Goal: Task Accomplishment & Management: Manage account settings

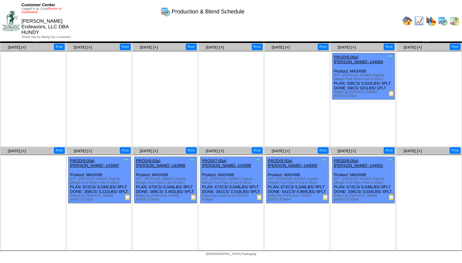
click at [60, 9] on link "(Return to Dashboard)" at bounding box center [41, 10] width 40 height 7
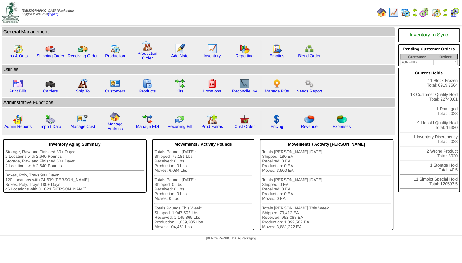
click at [445, 16] on img at bounding box center [444, 14] width 5 height 5
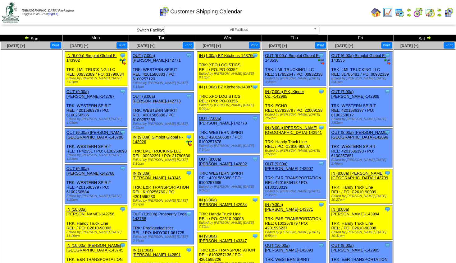
click at [429, 37] on img at bounding box center [429, 37] width 5 height 5
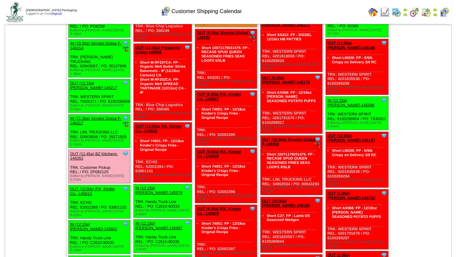
scroll to position [554, 0]
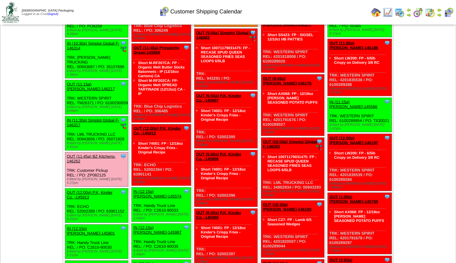
click at [95, 154] on link "OUT (11:45a) BZ Kitchens-146262" at bounding box center [91, 158] width 49 height 9
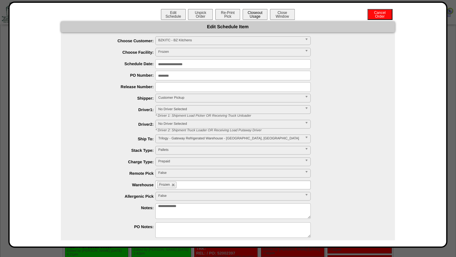
click at [248, 16] on button "Closeout Usage" at bounding box center [255, 14] width 25 height 11
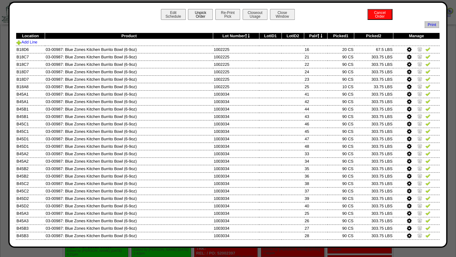
click at [193, 15] on button "Unpick Order" at bounding box center [200, 14] width 25 height 11
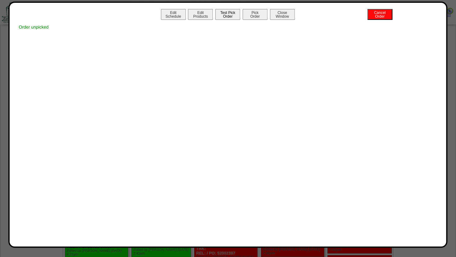
click at [222, 17] on button "Test Pick Order" at bounding box center [227, 14] width 25 height 11
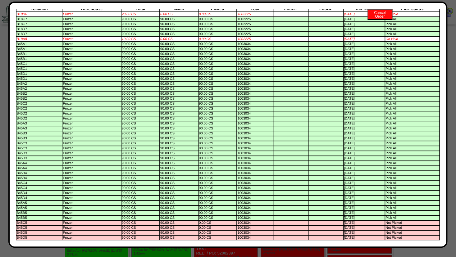
scroll to position [0, 0]
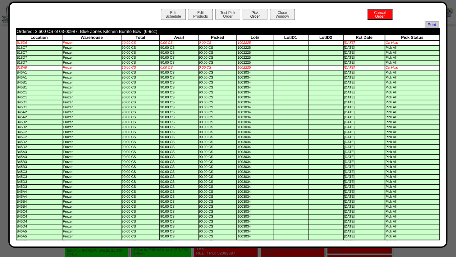
click at [248, 14] on button "Pick Order" at bounding box center [255, 14] width 25 height 11
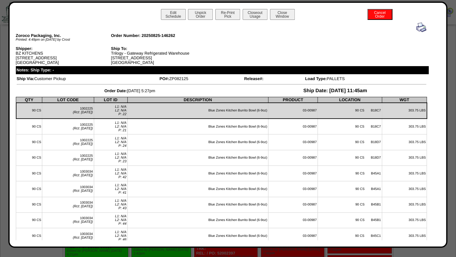
click at [417, 28] on img at bounding box center [422, 27] width 10 height 10
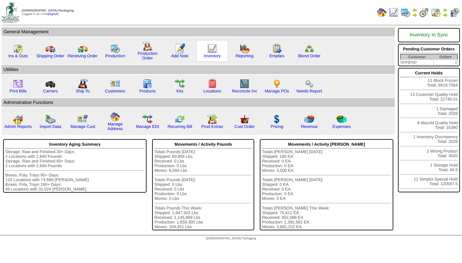
click at [208, 50] on img at bounding box center [212, 49] width 10 height 10
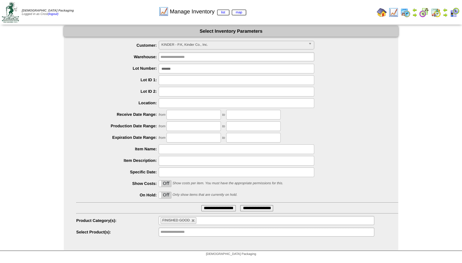
click at [198, 46] on span "KINDER - P.K, Kinder Co., Inc." at bounding box center [233, 44] width 144 height 7
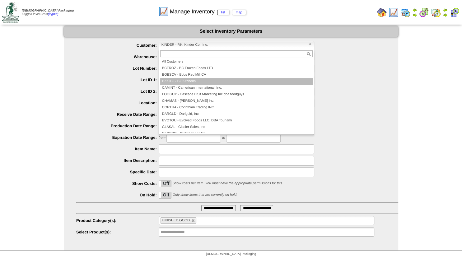
click at [179, 81] on li "BZKITC - BZ Kitchens" at bounding box center [236, 81] width 152 height 7
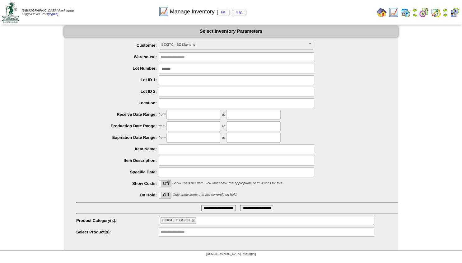
drag, startPoint x: 180, startPoint y: 69, endPoint x: 61, endPoint y: 63, distance: 119.2
click at [159, 65] on input "*******" at bounding box center [236, 69] width 155 height 10
click at [178, 234] on input "text" at bounding box center [178, 232] width 40 height 8
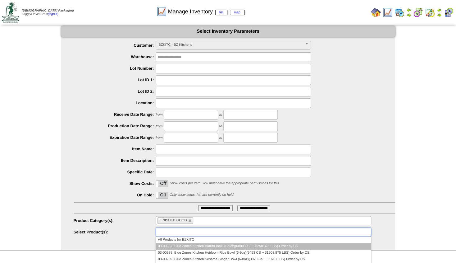
click at [181, 246] on li "03-00987: Blue Zones Kitchen Burrito Bowl (6-9oz)(6889 CS ~ 23250.375 LBS) Orde…" at bounding box center [263, 246] width 215 height 7
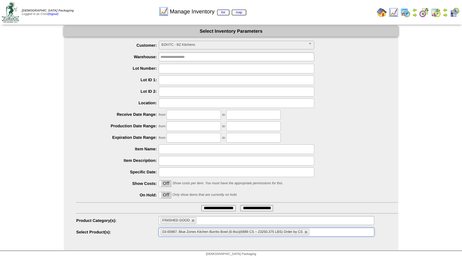
click at [215, 209] on input "**********" at bounding box center [218, 208] width 35 height 6
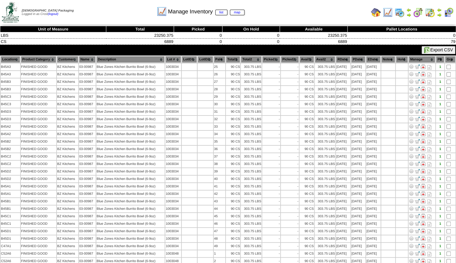
click at [173, 59] on th "Lot #" at bounding box center [173, 59] width 16 height 7
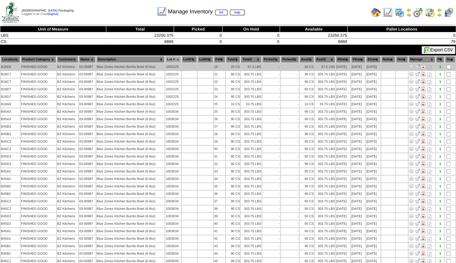
click at [414, 66] on img at bounding box center [411, 66] width 5 height 5
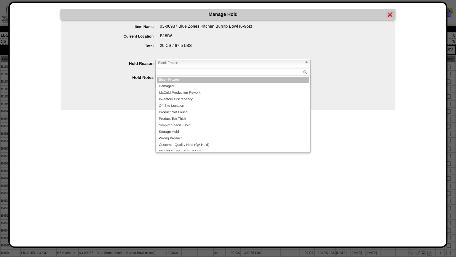
click at [186, 62] on span "Block Frozen" at bounding box center [230, 62] width 144 height 7
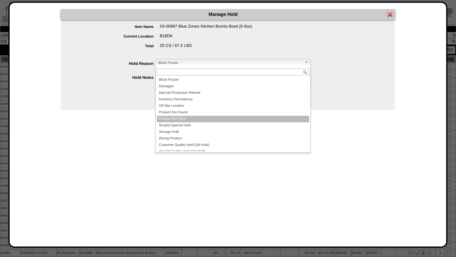
scroll to position [10, 0]
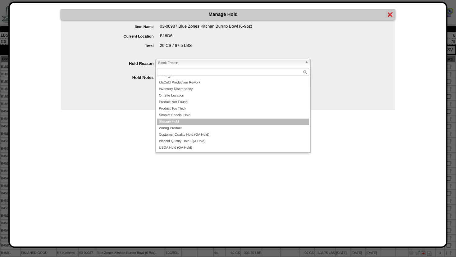
click at [178, 122] on li "Storage Hold" at bounding box center [233, 122] width 152 height 7
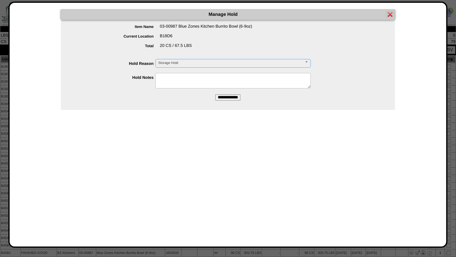
click at [221, 97] on input "**********" at bounding box center [227, 98] width 25 height 6
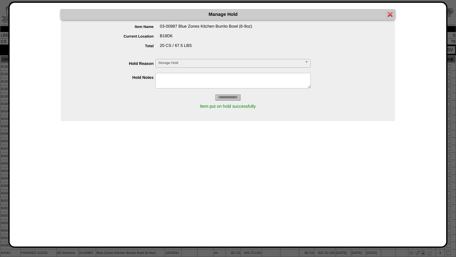
click at [389, 13] on img at bounding box center [390, 14] width 5 height 5
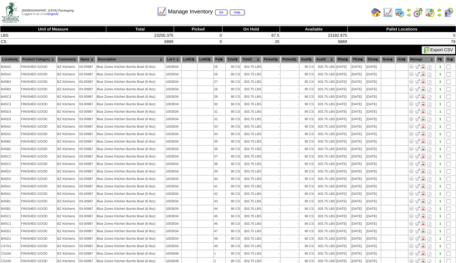
click at [173, 60] on th "Lot #" at bounding box center [173, 59] width 16 height 7
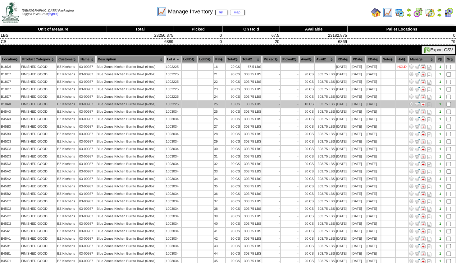
click at [414, 104] on img at bounding box center [411, 103] width 5 height 5
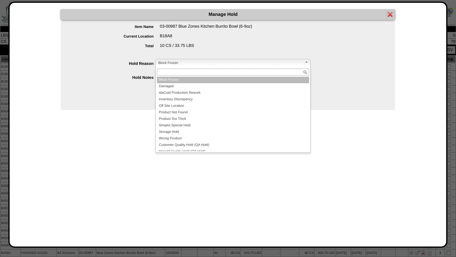
click at [191, 65] on span "Block Frozen" at bounding box center [230, 62] width 144 height 7
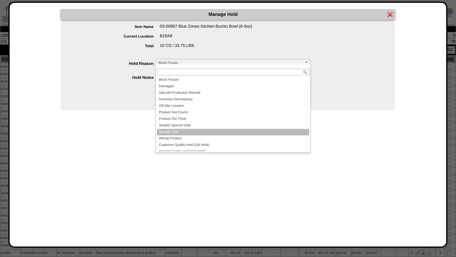
click at [174, 131] on li "Storage Hold" at bounding box center [233, 132] width 152 height 7
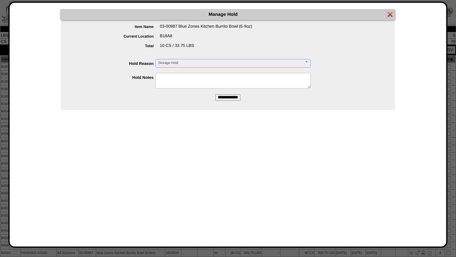
click at [223, 95] on input "**********" at bounding box center [227, 98] width 25 height 6
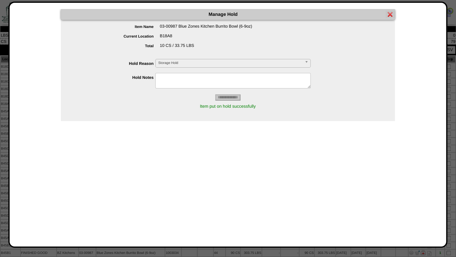
click at [392, 15] on img at bounding box center [390, 14] width 5 height 5
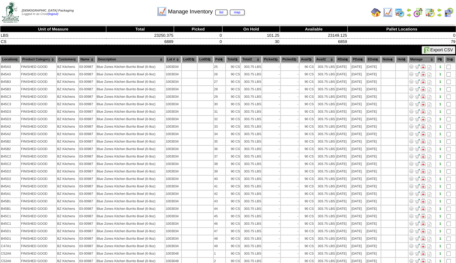
click at [171, 58] on th "Lot #" at bounding box center [173, 59] width 16 height 7
click at [388, 12] on img at bounding box center [388, 12] width 10 height 10
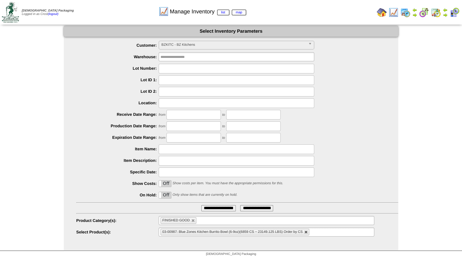
click at [306, 234] on link at bounding box center [306, 232] width 4 height 4
type input "**********"
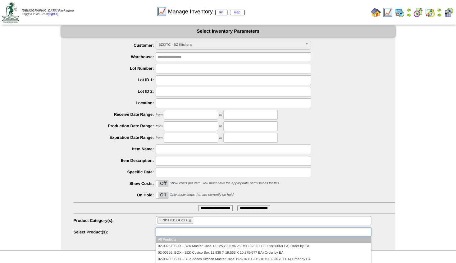
click at [180, 231] on input "text" at bounding box center [178, 232] width 40 height 8
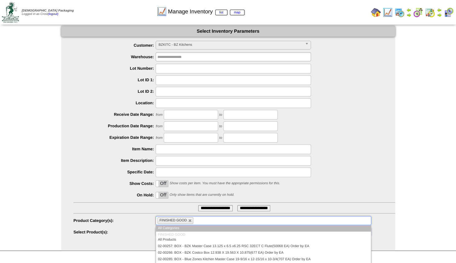
type input "**********"
click at [204, 221] on ul "FINISHED GOOD" at bounding box center [263, 220] width 215 height 9
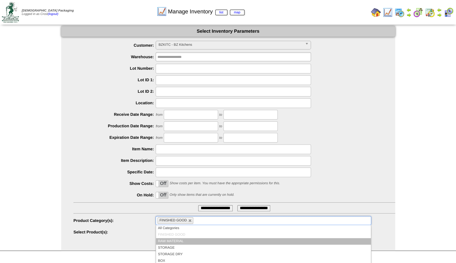
click at [185, 239] on li "RAW MATERIAL" at bounding box center [263, 241] width 215 height 7
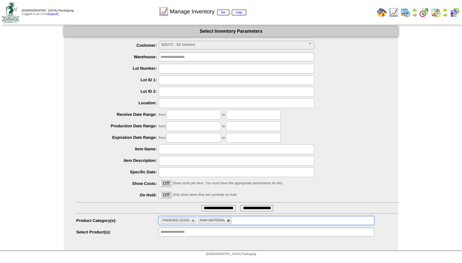
click at [229, 221] on link at bounding box center [229, 221] width 4 height 4
click at [187, 232] on input "text" at bounding box center [178, 232] width 40 height 8
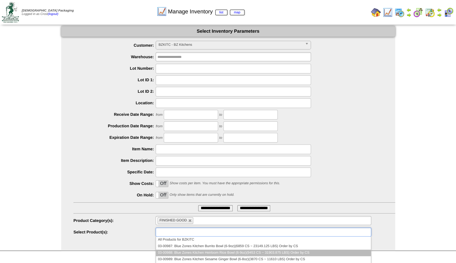
click at [219, 251] on li "03-00988: Blue Zones Kitchen Heirloom Rice Bowl (6-9oz)(9453 CS ~ 31903.875 LBS…" at bounding box center [263, 252] width 215 height 7
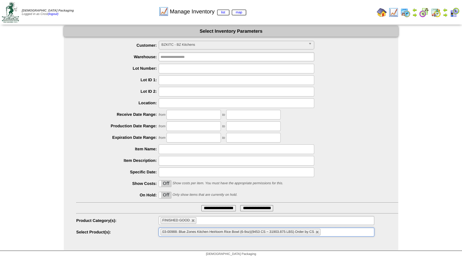
click at [212, 208] on input "**********" at bounding box center [218, 208] width 35 height 6
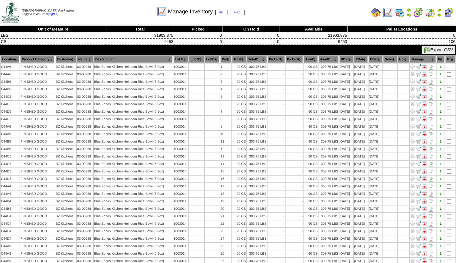
click at [183, 59] on th "Lot #" at bounding box center [180, 59] width 15 height 7
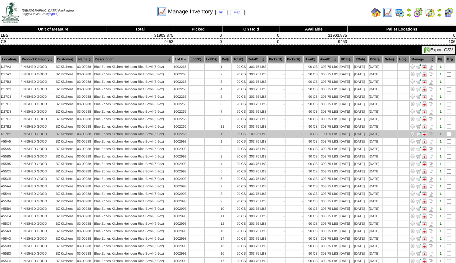
click at [415, 134] on img at bounding box center [412, 133] width 5 height 5
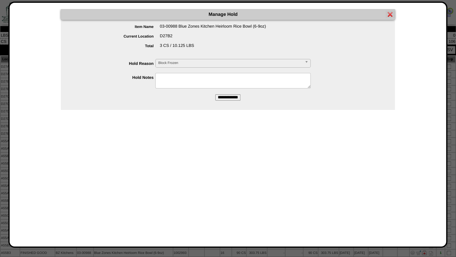
click at [176, 60] on span "Block Frozen" at bounding box center [230, 62] width 144 height 7
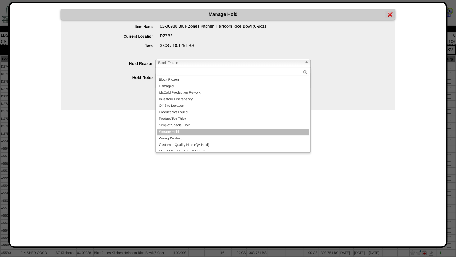
click at [178, 131] on li "Storage Hold" at bounding box center [233, 132] width 152 height 7
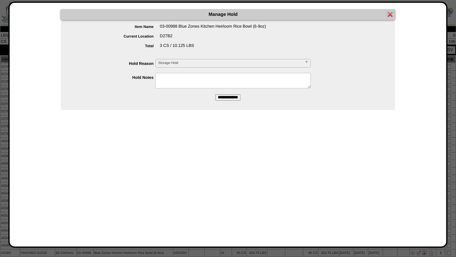
click at [226, 95] on input "**********" at bounding box center [227, 98] width 25 height 6
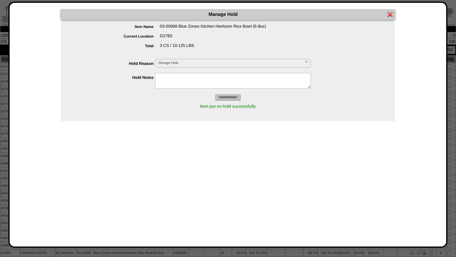
click at [389, 15] on img at bounding box center [390, 14] width 5 height 5
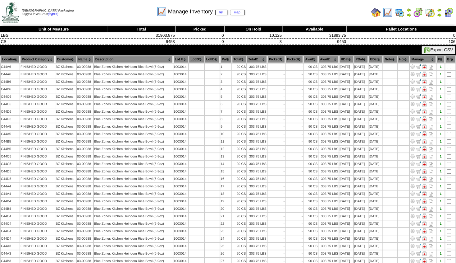
click at [181, 58] on th "Lot #" at bounding box center [180, 59] width 15 height 7
click at [408, 15] on img at bounding box center [409, 14] width 5 height 5
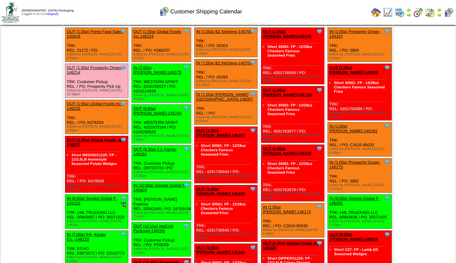
scroll to position [21, 0]
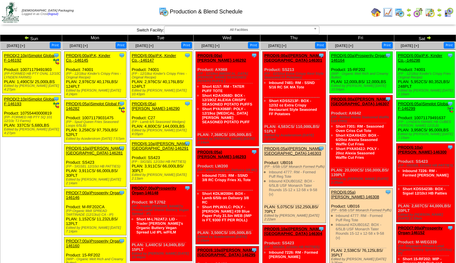
click at [28, 38] on img at bounding box center [26, 37] width 5 height 5
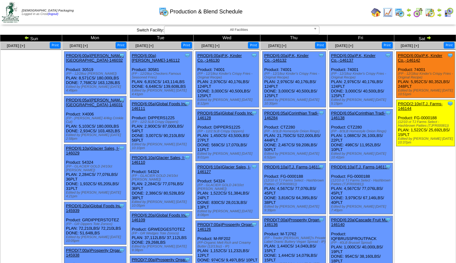
click at [428, 39] on img at bounding box center [429, 37] width 5 height 5
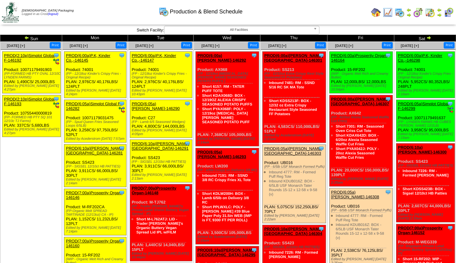
click at [438, 14] on img at bounding box center [439, 14] width 5 height 5
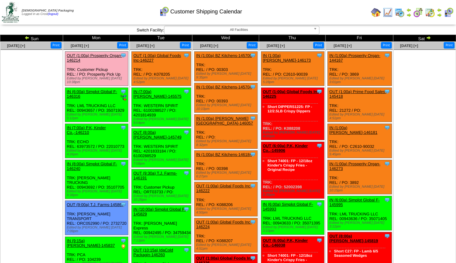
click at [29, 39] on img at bounding box center [27, 37] width 5 height 5
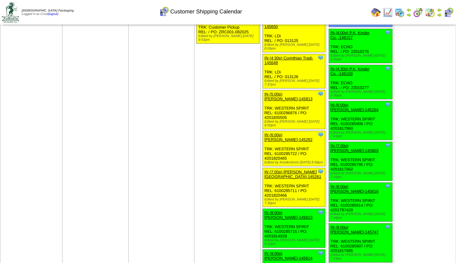
scroll to position [1193, 0]
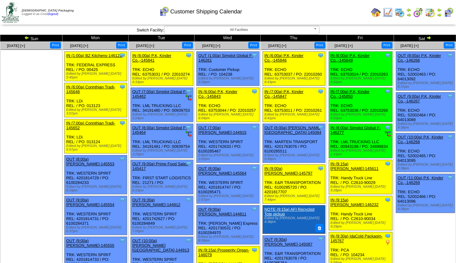
click at [374, 11] on img at bounding box center [376, 12] width 10 height 10
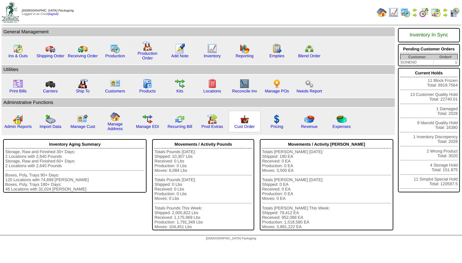
click at [243, 124] on img at bounding box center [244, 119] width 10 height 10
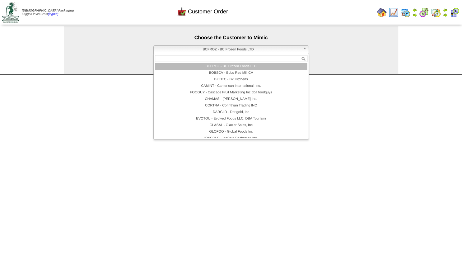
click at [221, 49] on span "BCFROZ - BC Frozen Foods LTD" at bounding box center [228, 49] width 144 height 7
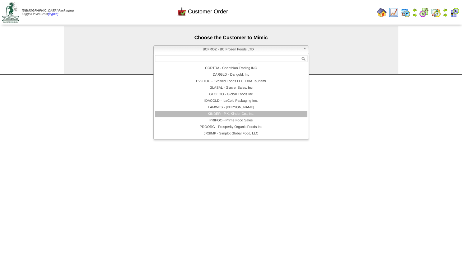
scroll to position [49, 0]
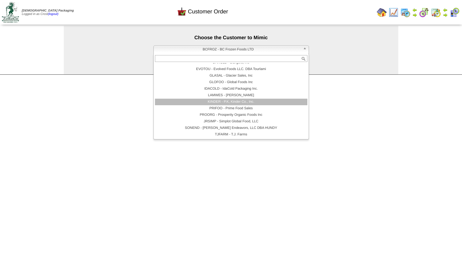
click at [227, 102] on li "KINDER - P.K, Kinder Co., Inc." at bounding box center [231, 102] width 152 height 7
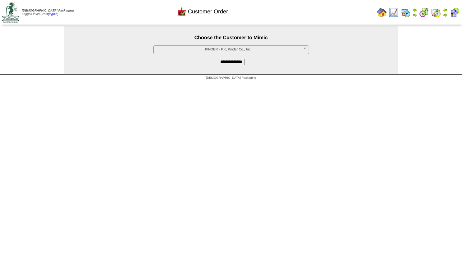
click at [231, 62] on input "**********" at bounding box center [231, 62] width 27 height 6
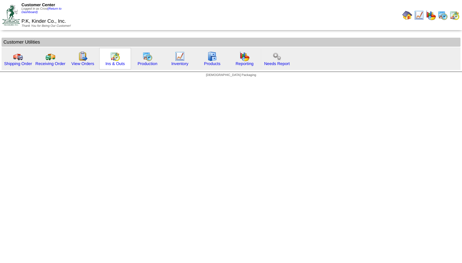
click at [118, 59] on img at bounding box center [115, 56] width 10 height 10
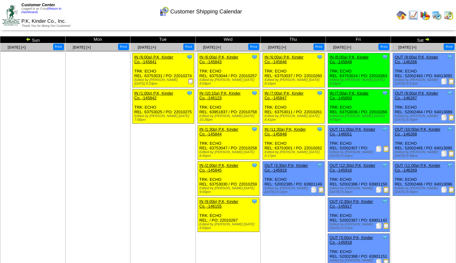
click at [428, 40] on img at bounding box center [427, 39] width 5 height 5
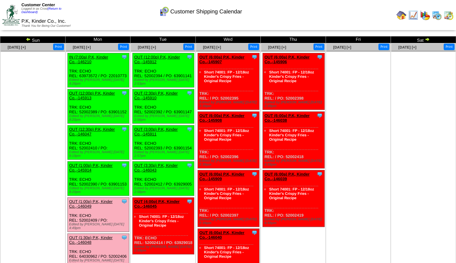
click at [28, 41] on img at bounding box center [28, 39] width 5 height 5
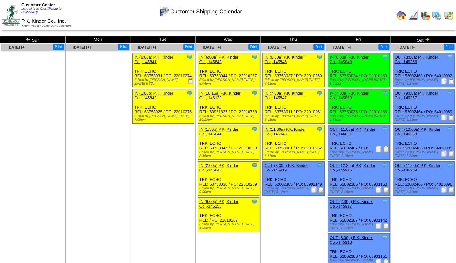
click at [429, 41] on img at bounding box center [427, 39] width 5 height 5
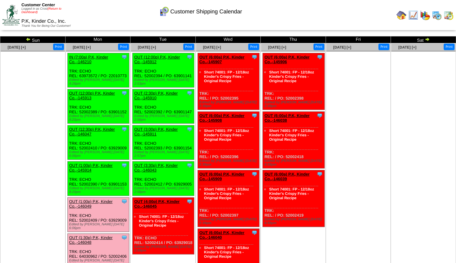
click at [55, 10] on link "(Return to Dashboard)" at bounding box center [41, 10] width 40 height 7
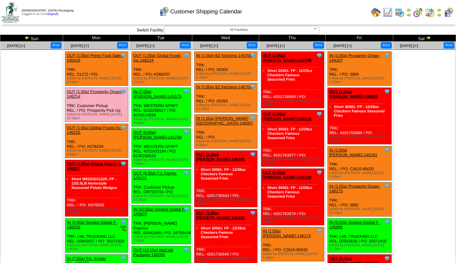
scroll to position [21, 0]
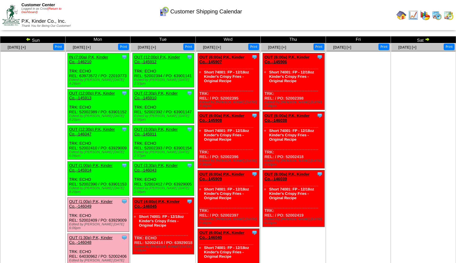
click at [54, 9] on link "(Return to Dashboard)" at bounding box center [41, 10] width 40 height 7
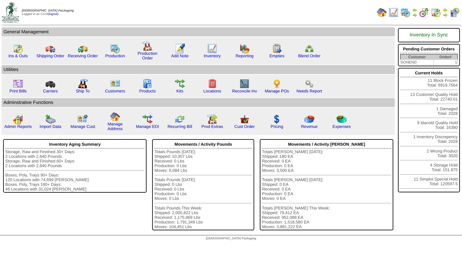
click at [413, 13] on img at bounding box center [414, 14] width 5 height 5
click at [445, 14] on img at bounding box center [444, 14] width 5 height 5
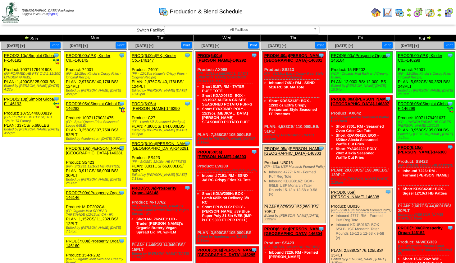
click at [27, 39] on img at bounding box center [26, 37] width 5 height 5
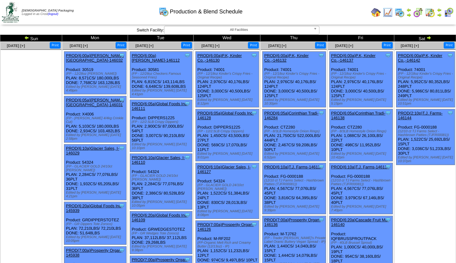
click at [428, 37] on img at bounding box center [429, 37] width 5 height 5
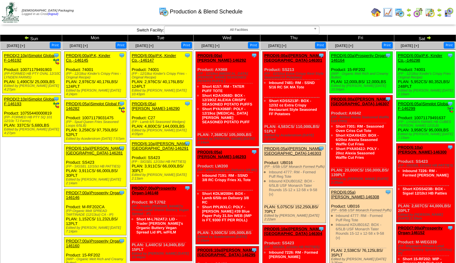
click at [387, 11] on img at bounding box center [388, 12] width 10 height 10
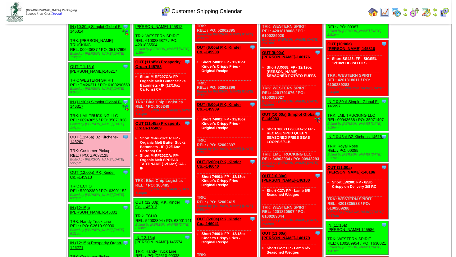
scroll to position [437, 0]
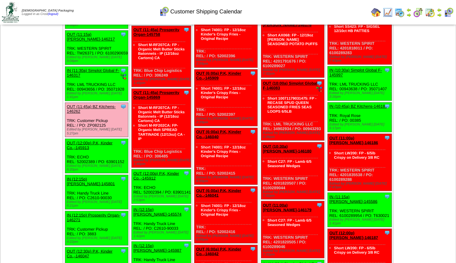
click at [101, 140] on link "OUT (12:00p) P.K, Kinder Co.,-145913" at bounding box center [90, 144] width 46 height 9
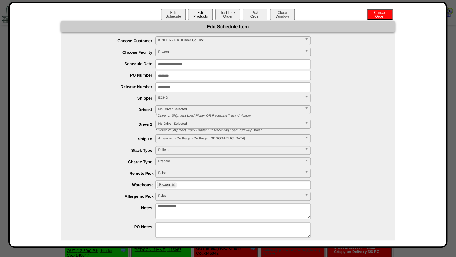
click at [198, 13] on button "Edit Products" at bounding box center [200, 14] width 25 height 11
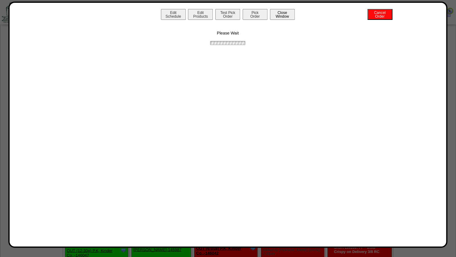
click at [283, 17] on button "Close Window" at bounding box center [282, 14] width 25 height 11
click at [277, 12] on button "Close Window" at bounding box center [282, 14] width 25 height 11
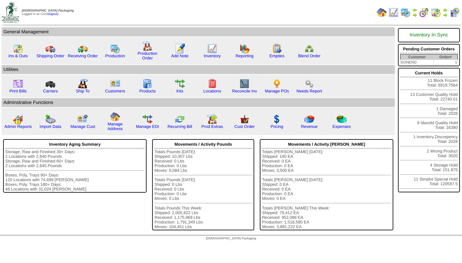
click at [445, 14] on img at bounding box center [444, 14] width 5 height 5
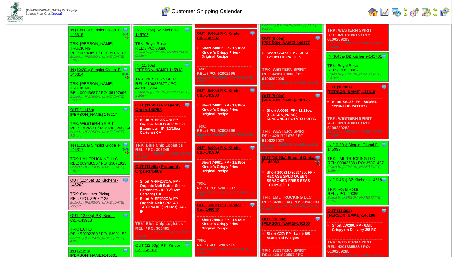
scroll to position [369, 0]
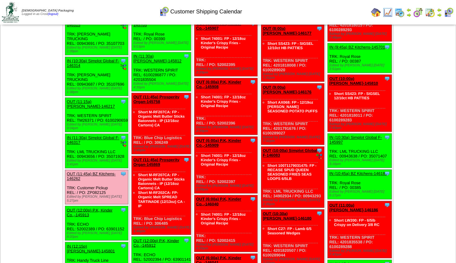
click at [94, 207] on link "OUT (12:00p) P.K, Kinder Co.,-145913" at bounding box center [90, 211] width 46 height 9
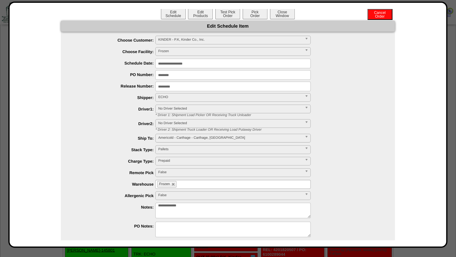
scroll to position [0, 0]
click at [199, 13] on button "Edit Products" at bounding box center [200, 14] width 25 height 11
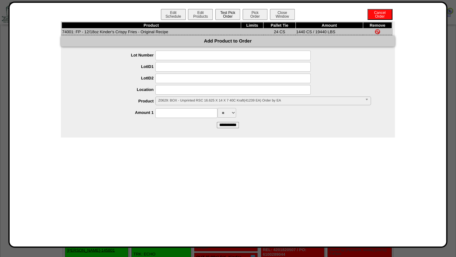
click at [229, 16] on button "Test Pick Order" at bounding box center [227, 14] width 25 height 11
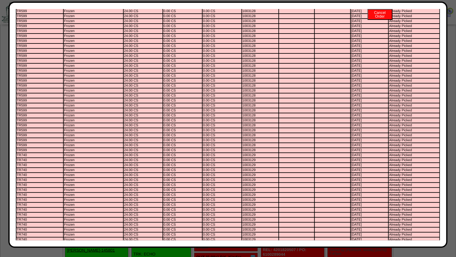
scroll to position [215, 0]
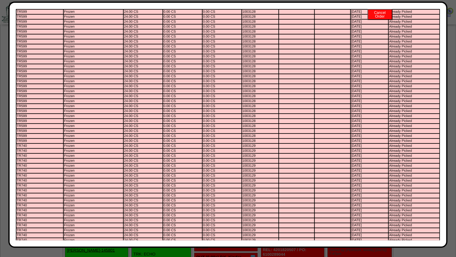
drag, startPoint x: 434, startPoint y: 33, endPoint x: 438, endPoint y: 21, distance: 13.0
click at [437, 21] on div "Edit Schedule Edit Products Test Pick Order Pick Order Cancel Order Close Windo…" at bounding box center [228, 125] width 424 height 232
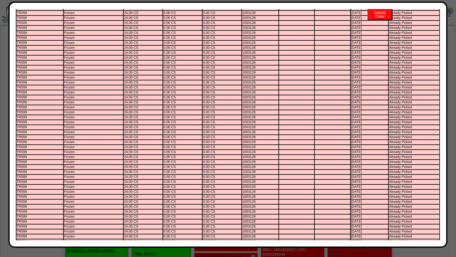
scroll to position [0, 0]
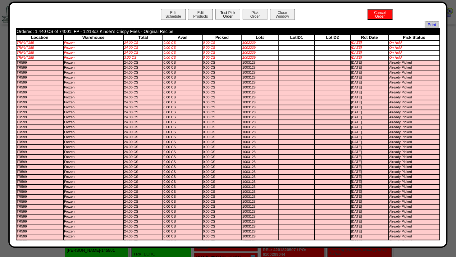
click at [224, 14] on button "Test Pick Order" at bounding box center [227, 14] width 25 height 11
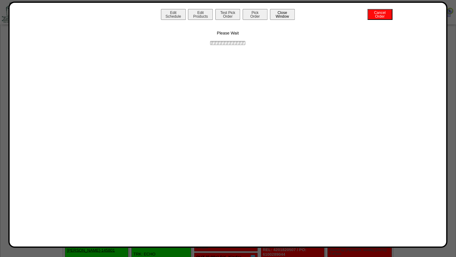
click at [287, 17] on button "Close Window" at bounding box center [282, 14] width 25 height 11
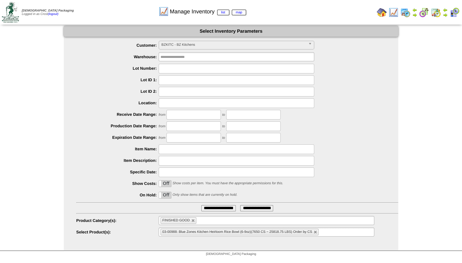
click at [178, 46] on span "BZKITC - BZ Kitchens" at bounding box center [233, 44] width 144 height 7
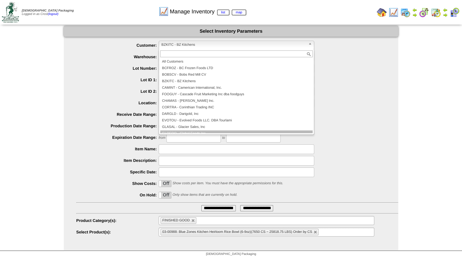
scroll to position [37, 0]
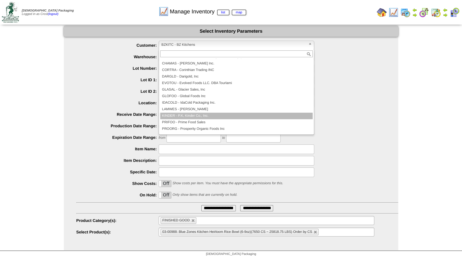
click at [183, 114] on li "KINDER - P.K, Kinder Co., Inc." at bounding box center [236, 116] width 152 height 7
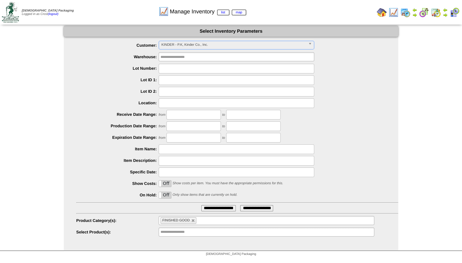
click at [213, 207] on input "**********" at bounding box center [218, 208] width 35 height 6
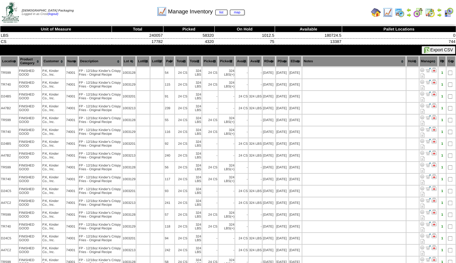
click at [72, 61] on th "Name" at bounding box center [72, 61] width 12 height 11
click at [10, 61] on th "Location" at bounding box center [9, 61] width 17 height 11
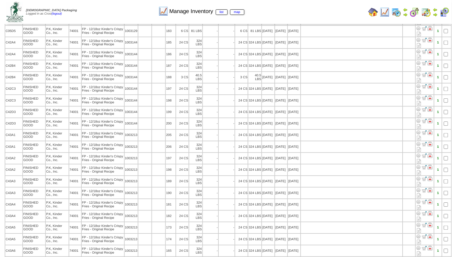
scroll to position [946, 0]
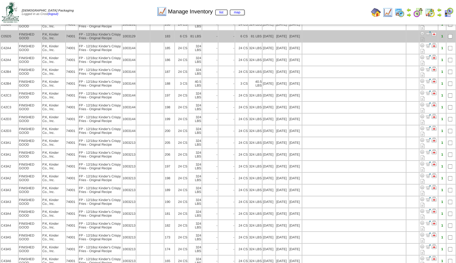
click at [425, 36] on img at bounding box center [422, 33] width 5 height 5
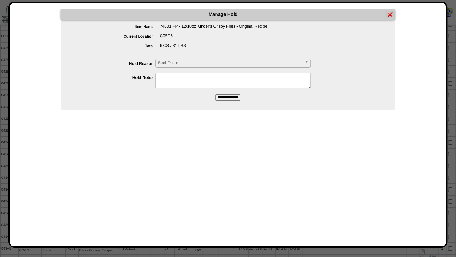
click at [174, 62] on span "Block Frozen" at bounding box center [230, 62] width 144 height 7
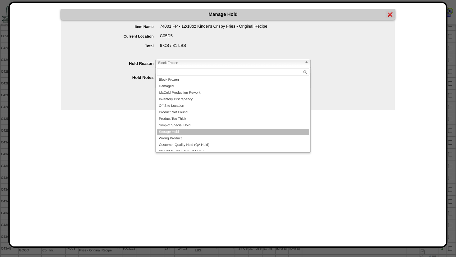
click at [173, 134] on li "Storage Hold" at bounding box center [233, 132] width 152 height 7
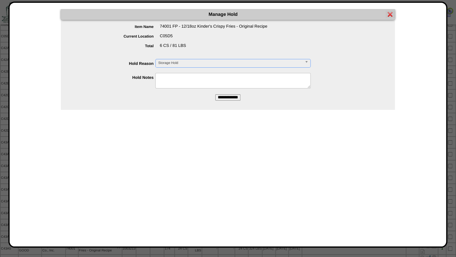
click at [170, 80] on textarea at bounding box center [232, 81] width 155 height 16
type textarea "********"
click at [224, 97] on input "**********" at bounding box center [227, 98] width 25 height 6
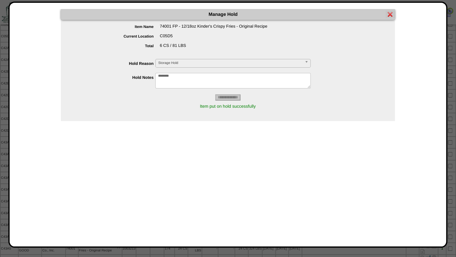
click at [390, 14] on img at bounding box center [390, 14] width 5 height 5
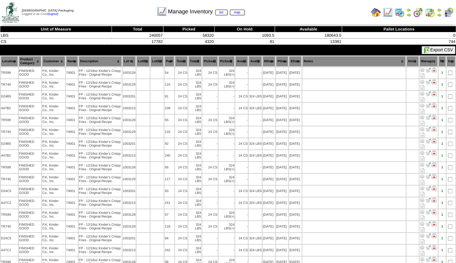
click at [7, 62] on th "Location" at bounding box center [9, 61] width 17 height 11
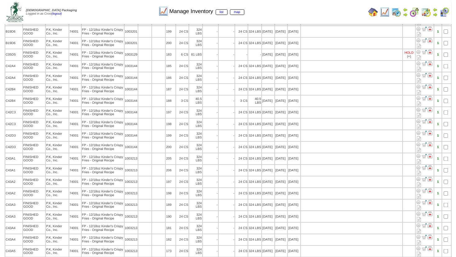
scroll to position [940, 0]
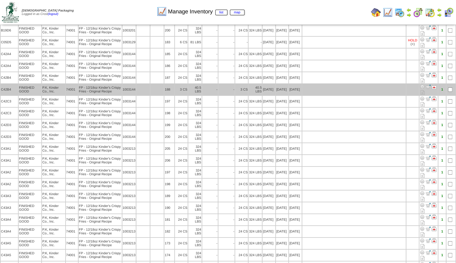
click at [425, 89] on img at bounding box center [422, 86] width 5 height 5
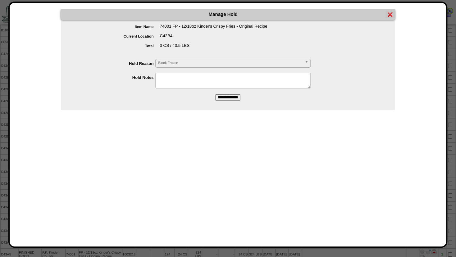
click at [161, 64] on span "Block Frozen" at bounding box center [230, 62] width 144 height 7
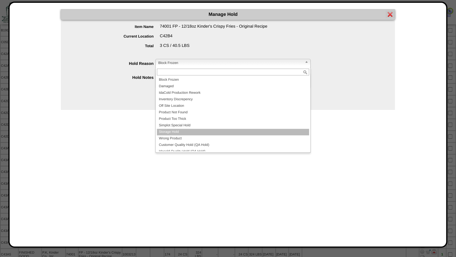
click at [172, 131] on li "Storage Hold" at bounding box center [233, 132] width 152 height 7
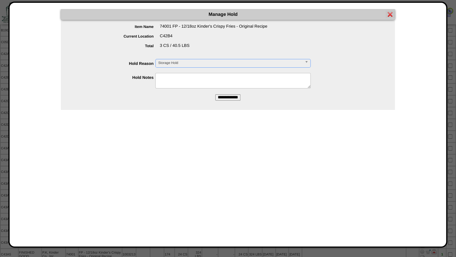
click at [170, 80] on textarea at bounding box center [232, 81] width 155 height 16
type textarea "********"
click at [226, 96] on input "**********" at bounding box center [227, 98] width 25 height 6
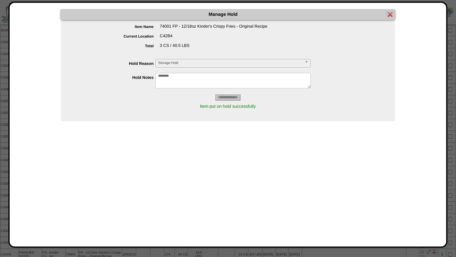
click at [389, 13] on img at bounding box center [390, 14] width 5 height 5
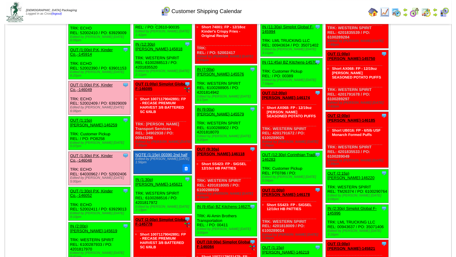
scroll to position [676, 0]
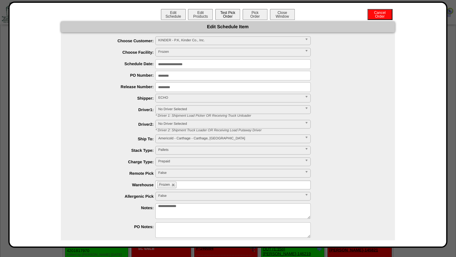
click at [223, 15] on button "Test Pick Order" at bounding box center [227, 14] width 25 height 11
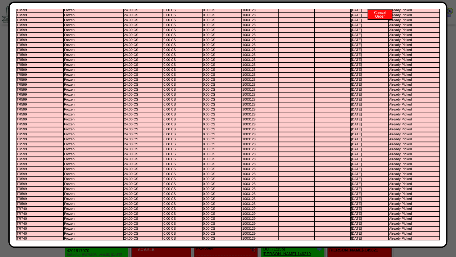
scroll to position [0, 0]
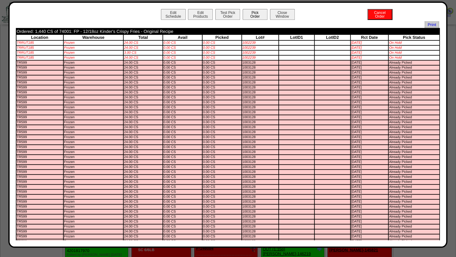
click at [255, 13] on button "Pick Order" at bounding box center [255, 14] width 25 height 11
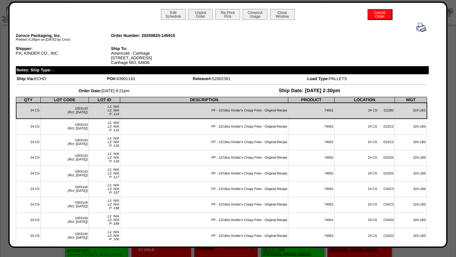
click at [417, 28] on img at bounding box center [422, 27] width 10 height 10
click at [281, 15] on button "Close Window" at bounding box center [282, 14] width 25 height 11
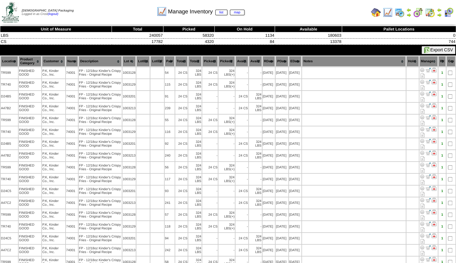
click at [440, 13] on img at bounding box center [439, 14] width 5 height 5
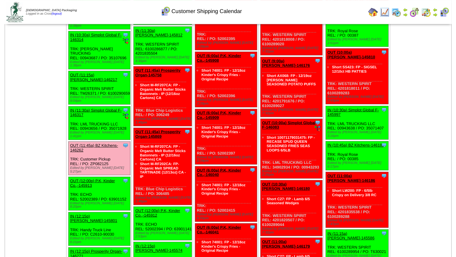
scroll to position [374, 0]
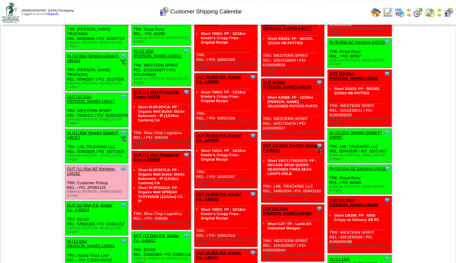
click at [96, 202] on link "OUT (12:00p) P.K, Kinder Co.,-145913" at bounding box center [90, 206] width 46 height 9
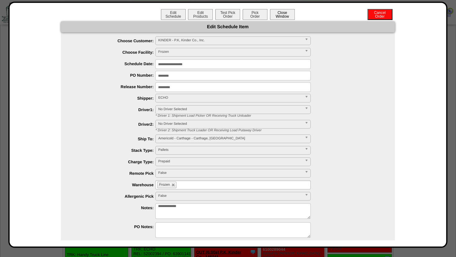
click at [280, 13] on button "Close Window" at bounding box center [282, 14] width 25 height 11
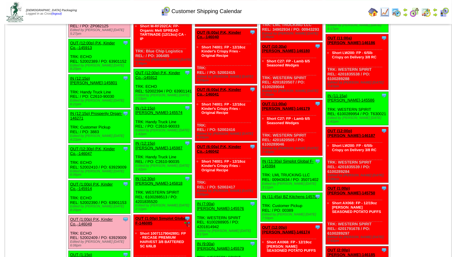
scroll to position [569, 0]
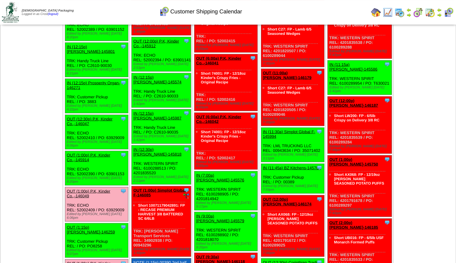
click at [101, 116] on link "OUT (12:30p) P.K, Kinder Co.,-146047" at bounding box center [90, 120] width 46 height 9
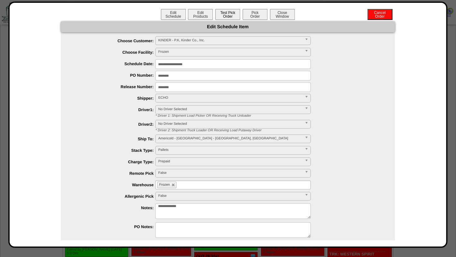
click at [221, 14] on button "Test Pick Order" at bounding box center [227, 14] width 25 height 11
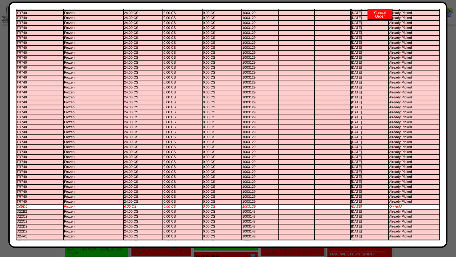
scroll to position [0, 0]
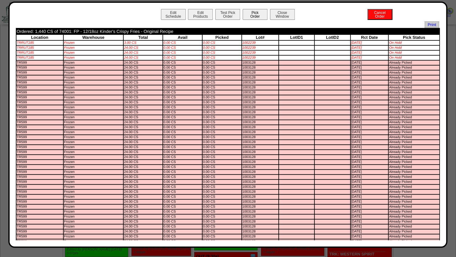
click at [249, 16] on button "Pick Order" at bounding box center [255, 14] width 25 height 11
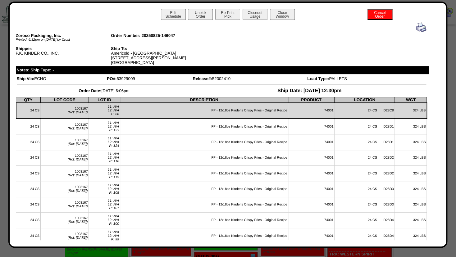
click at [417, 28] on img at bounding box center [422, 27] width 10 height 10
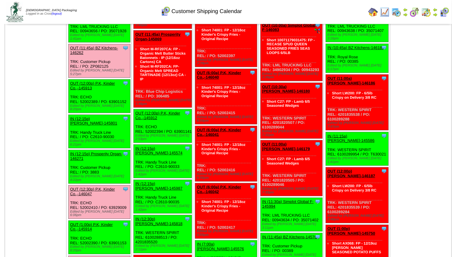
scroll to position [500, 0]
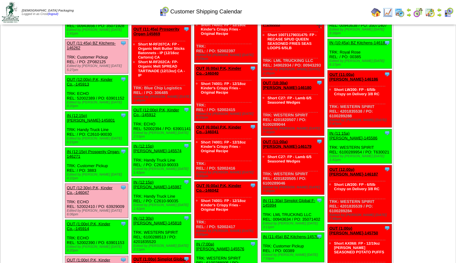
click at [96, 221] on link "OUT (1:00p) P.K, Kinder Co.,-145914" at bounding box center [89, 225] width 44 height 9
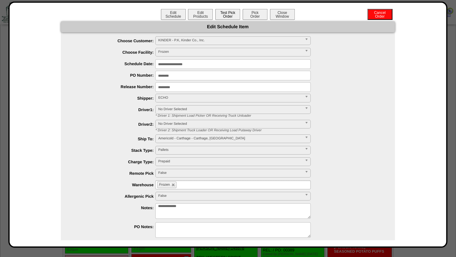
click at [225, 18] on button "Test Pick Order" at bounding box center [227, 14] width 25 height 11
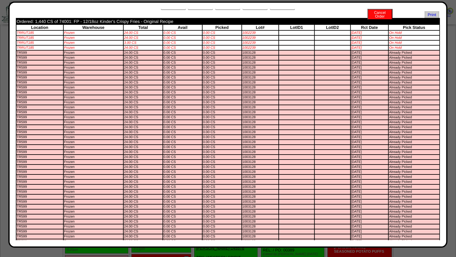
scroll to position [0, 0]
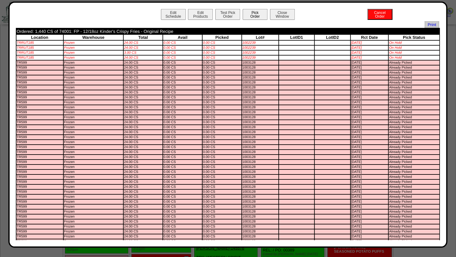
click at [253, 15] on button "Pick Order" at bounding box center [255, 14] width 25 height 11
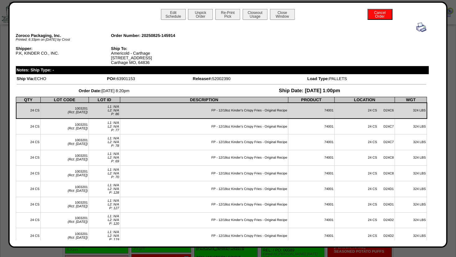
click at [417, 27] on img at bounding box center [422, 27] width 10 height 10
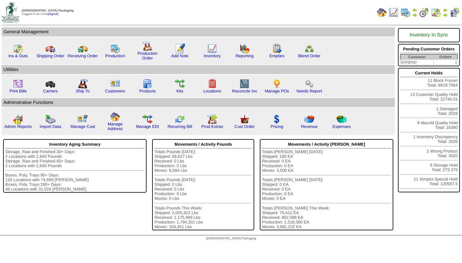
click at [445, 15] on img at bounding box center [444, 14] width 5 height 5
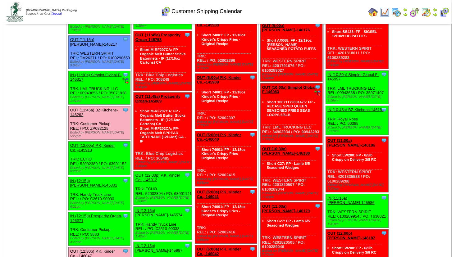
scroll to position [424, 0]
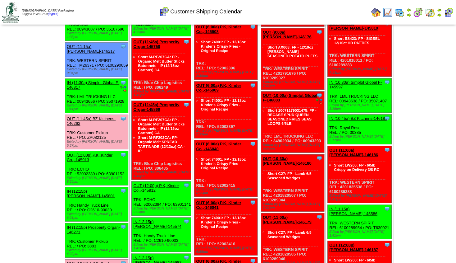
click at [90, 152] on link "OUT (12:00p) P.K, Kinder Co.,-145913" at bounding box center [90, 156] width 46 height 9
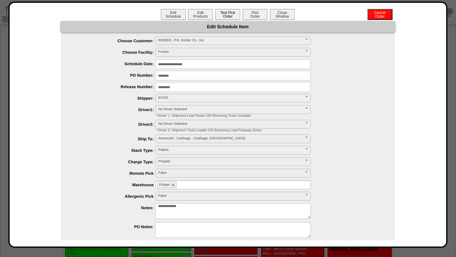
click at [224, 16] on button "Test Pick Order" at bounding box center [227, 14] width 25 height 11
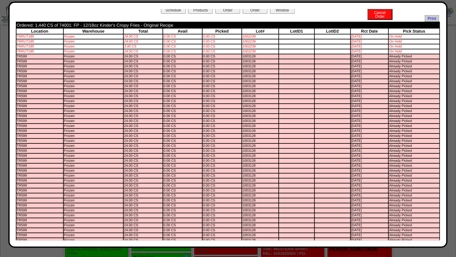
scroll to position [0, 0]
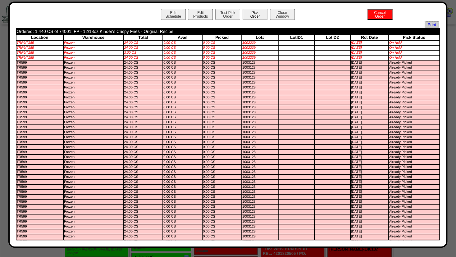
click at [252, 15] on button "Pick Order" at bounding box center [255, 14] width 25 height 11
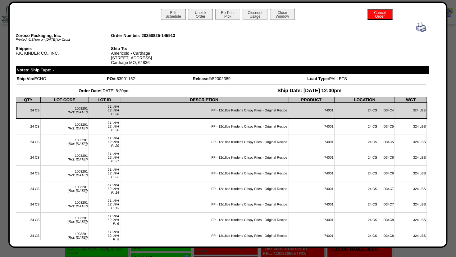
click at [417, 29] on img at bounding box center [422, 27] width 10 height 10
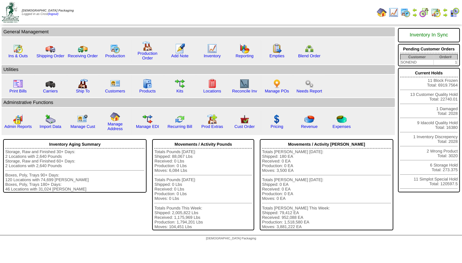
click at [446, 15] on img at bounding box center [444, 14] width 5 height 5
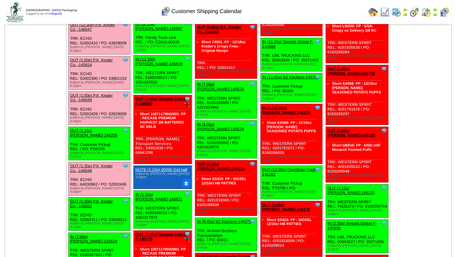
scroll to position [640, 0]
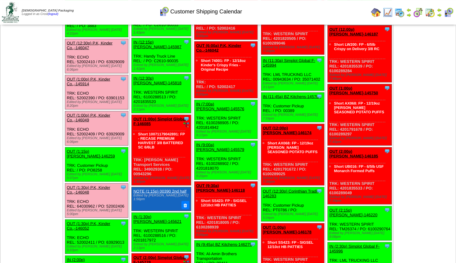
click at [87, 221] on link "OUT (1:30p) P.K, Kinder Co.,-146052" at bounding box center [89, 225] width 44 height 9
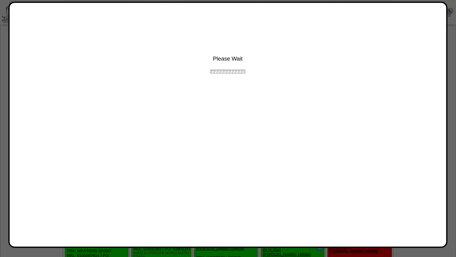
scroll to position [774, 0]
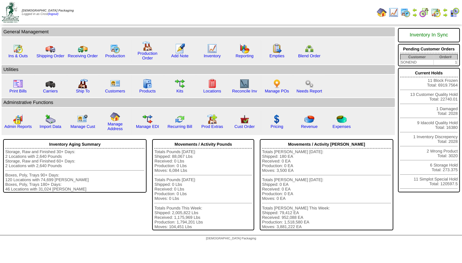
click at [446, 13] on img at bounding box center [444, 14] width 5 height 5
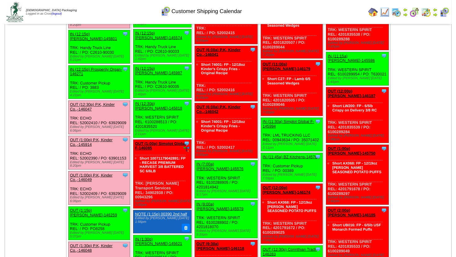
scroll to position [576, 0]
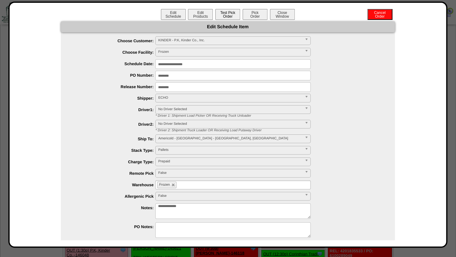
click at [220, 13] on button "Test Pick Order" at bounding box center [227, 14] width 25 height 11
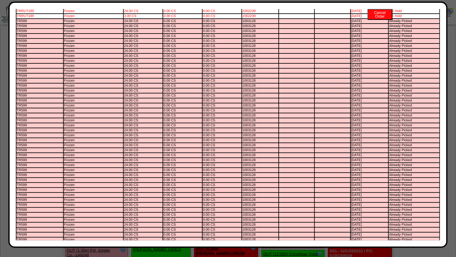
scroll to position [0, 0]
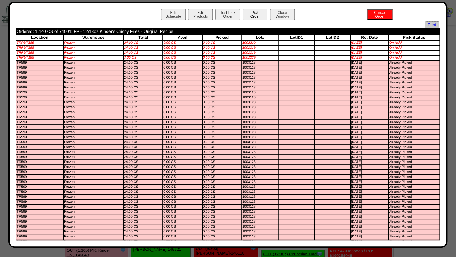
click at [248, 15] on button "Pick Order" at bounding box center [255, 14] width 25 height 11
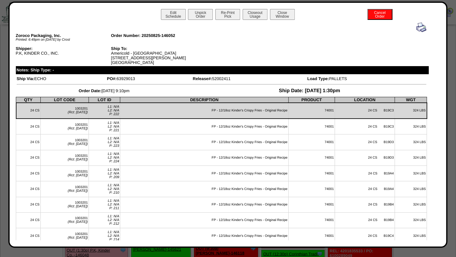
click at [417, 29] on img at bounding box center [422, 27] width 10 height 10
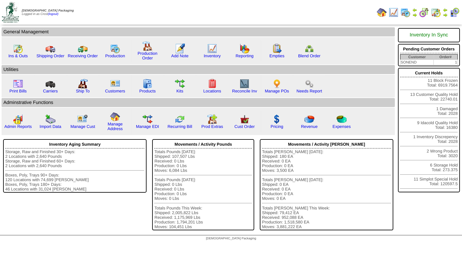
click at [444, 13] on img at bounding box center [444, 14] width 5 height 5
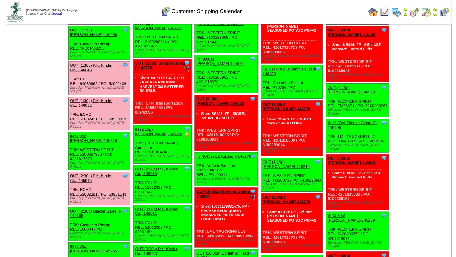
scroll to position [774, 0]
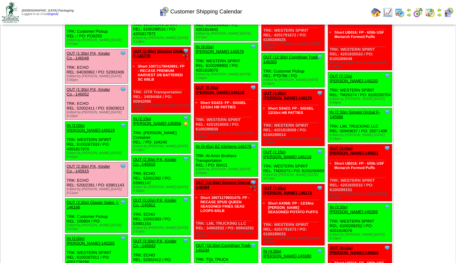
click at [99, 200] on link "OUT (2:30p) Glacier Sales, I-146166" at bounding box center [93, 204] width 52 height 9
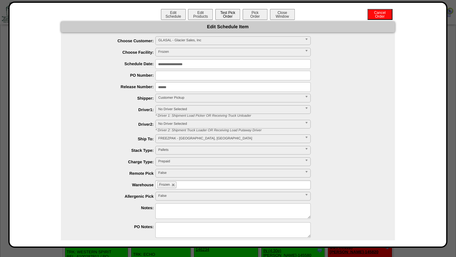
click at [228, 17] on button "Test Pick Order" at bounding box center [227, 14] width 25 height 11
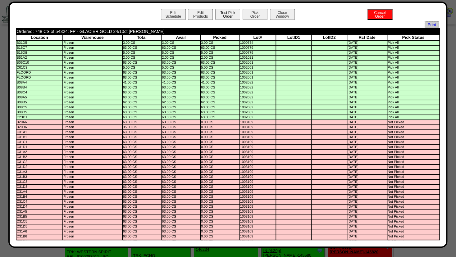
click at [220, 12] on button "Test Pick Order" at bounding box center [227, 14] width 25 height 11
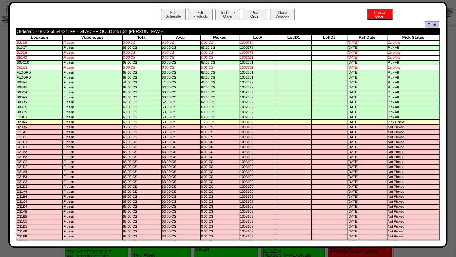
click at [254, 12] on button "Pick Order" at bounding box center [255, 14] width 25 height 11
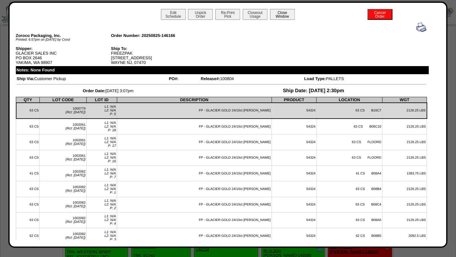
click at [281, 14] on button "Close Window" at bounding box center [282, 14] width 25 height 11
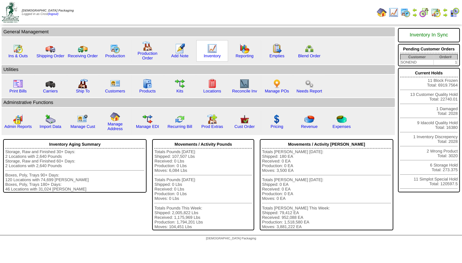
click at [209, 49] on img at bounding box center [212, 49] width 10 height 10
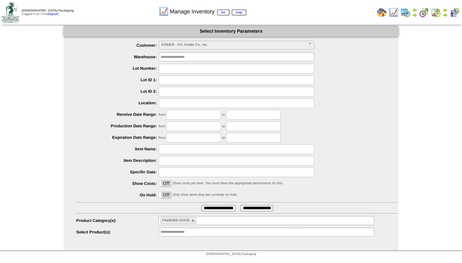
click at [181, 44] on span "KINDER - P.K, Kinder Co., Inc." at bounding box center [233, 44] width 144 height 7
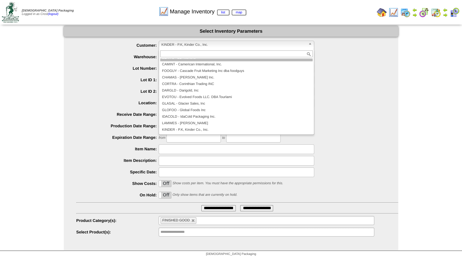
scroll to position [19, 0]
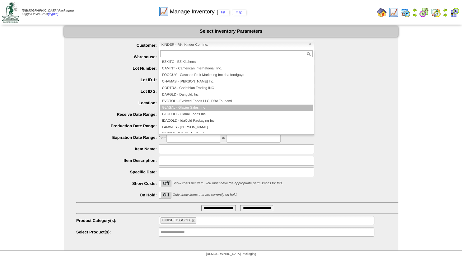
click at [175, 106] on li "GLASAL - Glacier Sales, Inc" at bounding box center [236, 107] width 152 height 7
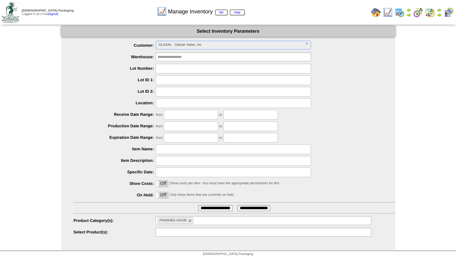
click at [177, 232] on input "text" at bounding box center [178, 232] width 40 height 8
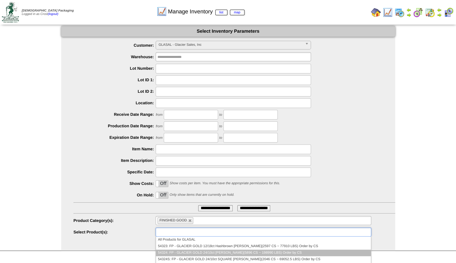
click at [177, 252] on li "54324: FP - GLACIER GOLD 24/10ct HB PATTY(5896 CS ~ 198990 LBS) Order by CS" at bounding box center [263, 252] width 215 height 7
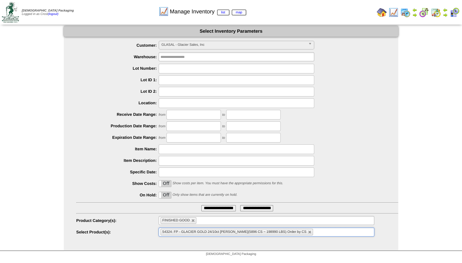
click at [206, 209] on input "**********" at bounding box center [218, 208] width 35 height 6
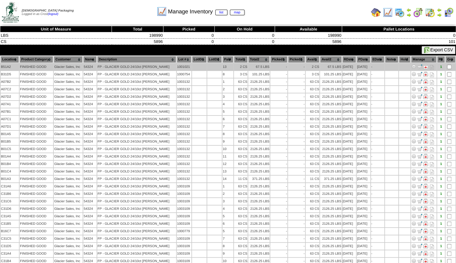
click at [417, 66] on img at bounding box center [414, 66] width 5 height 5
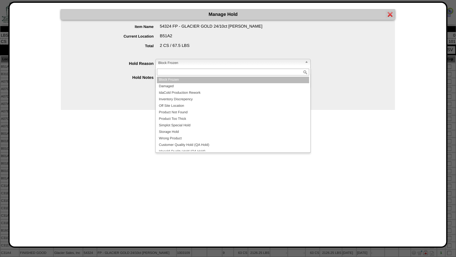
click at [176, 64] on span "Block Frozen" at bounding box center [230, 62] width 144 height 7
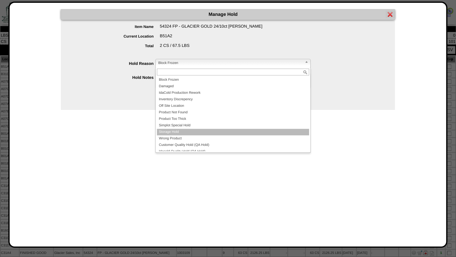
click at [169, 131] on li "Storage Hold" at bounding box center [233, 132] width 152 height 7
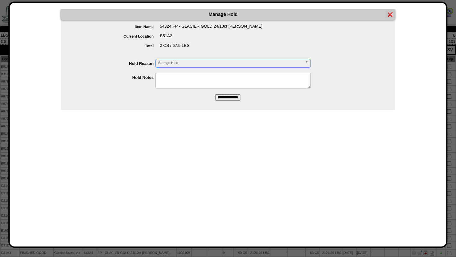
click at [165, 81] on textarea at bounding box center [232, 81] width 155 height 16
type textarea "********"
click at [226, 96] on input "**********" at bounding box center [227, 98] width 25 height 6
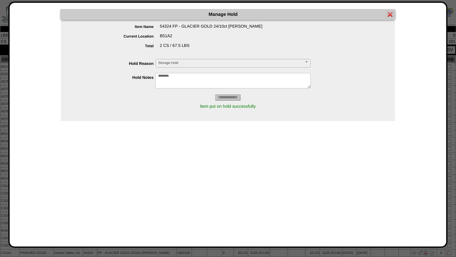
click at [389, 13] on img at bounding box center [390, 14] width 5 height 5
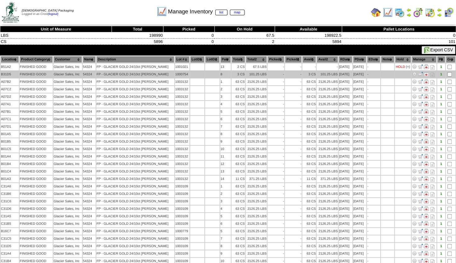
click at [417, 72] on img at bounding box center [414, 74] width 5 height 5
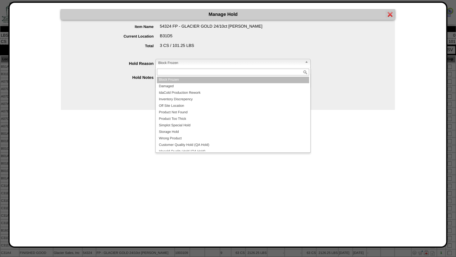
click at [173, 62] on span "Block Frozen" at bounding box center [230, 62] width 144 height 7
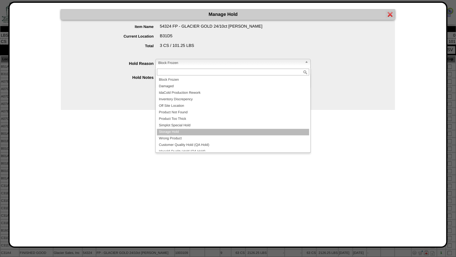
click at [175, 131] on li "Storage Hold" at bounding box center [233, 132] width 152 height 7
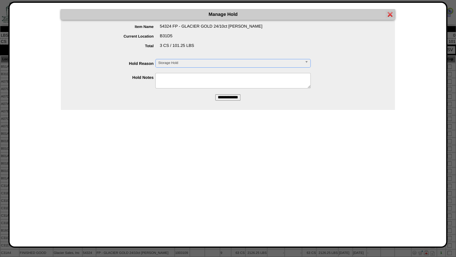
click at [168, 79] on textarea at bounding box center [232, 81] width 155 height 16
type textarea "********"
click at [226, 98] on input "**********" at bounding box center [227, 98] width 25 height 6
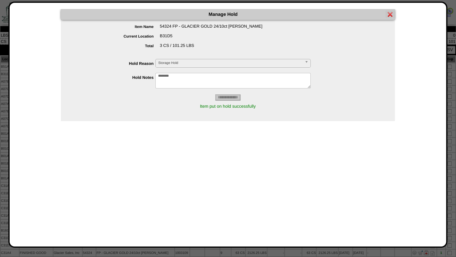
click at [391, 15] on img at bounding box center [390, 14] width 5 height 5
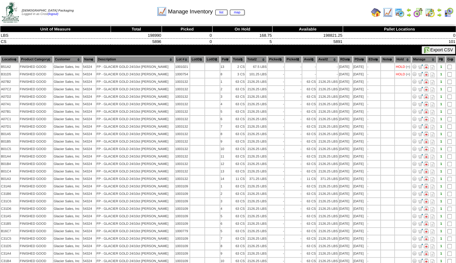
click at [177, 60] on th "Lot #" at bounding box center [182, 59] width 15 height 7
click at [13, 59] on th "Location" at bounding box center [10, 59] width 18 height 7
click at [175, 60] on th "Lot #" at bounding box center [182, 59] width 15 height 7
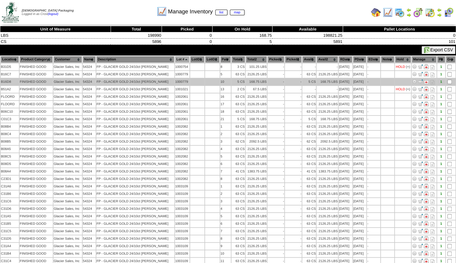
click at [417, 81] on img at bounding box center [414, 81] width 5 height 5
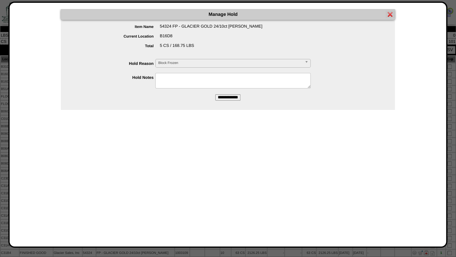
click at [164, 78] on textarea at bounding box center [232, 81] width 155 height 16
type textarea "********"
click at [226, 95] on input "**********" at bounding box center [227, 98] width 25 height 6
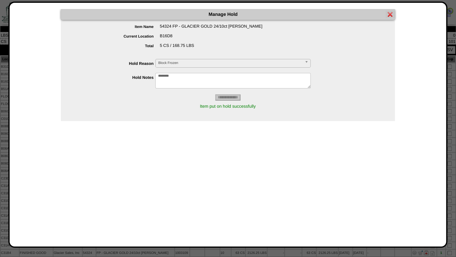
click at [389, 14] on img at bounding box center [390, 14] width 5 height 5
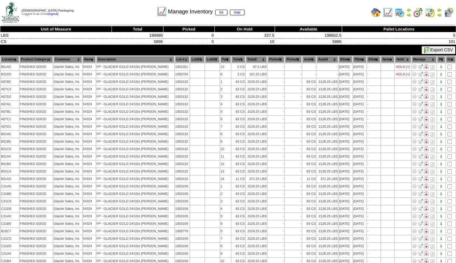
click at [178, 60] on th "Lot #" at bounding box center [182, 59] width 15 height 7
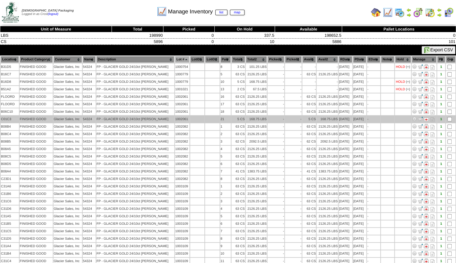
click at [417, 119] on img at bounding box center [414, 118] width 5 height 5
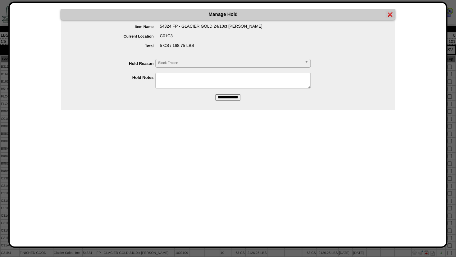
click at [171, 64] on span "Block Frozen" at bounding box center [230, 62] width 144 height 7
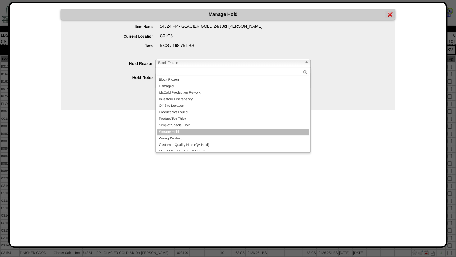
click at [172, 133] on li "Storage Hold" at bounding box center [233, 132] width 152 height 7
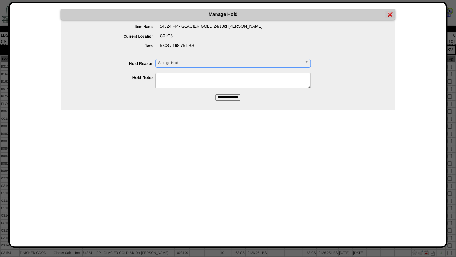
click at [168, 85] on textarea at bounding box center [232, 81] width 155 height 16
type textarea "********"
click at [225, 96] on input "**********" at bounding box center [227, 98] width 25 height 6
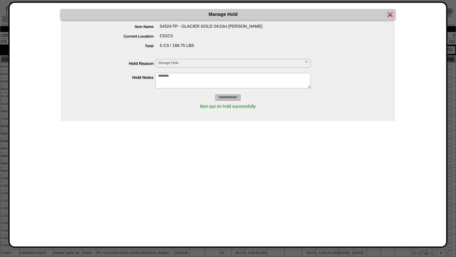
click at [391, 15] on img at bounding box center [390, 14] width 5 height 5
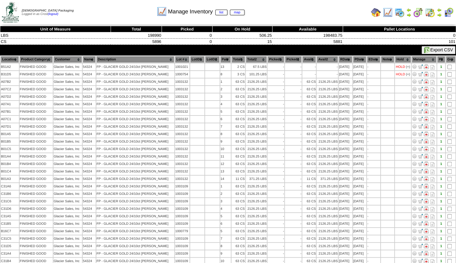
click at [175, 59] on th "Lot #" at bounding box center [182, 59] width 15 height 7
click at [386, 13] on img at bounding box center [388, 12] width 10 height 10
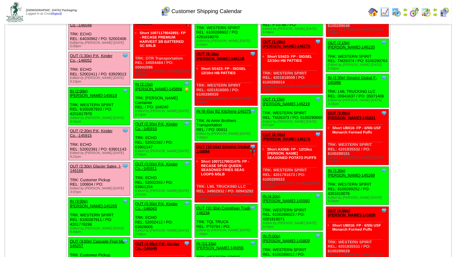
scroll to position [821, 0]
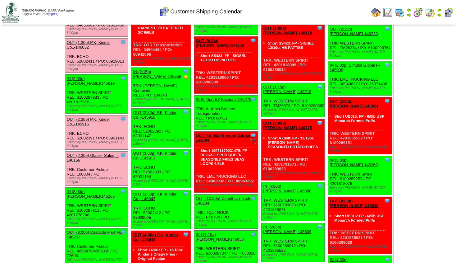
click at [102, 230] on link "OUT (3:00p) Cascade Fruit Ma-146257" at bounding box center [95, 234] width 57 height 9
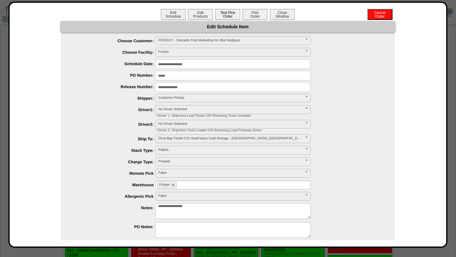
click at [222, 16] on button "Test Pick Order" at bounding box center [227, 14] width 25 height 11
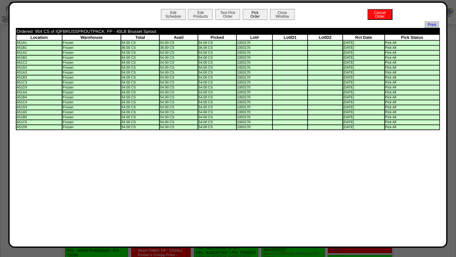
click at [260, 15] on button "Pick Order" at bounding box center [255, 14] width 25 height 11
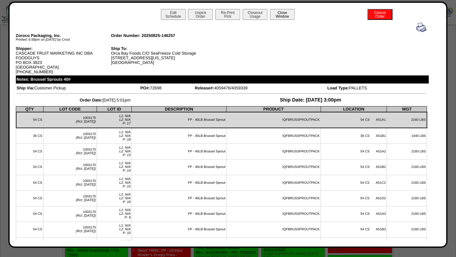
click at [279, 17] on button "Close Window" at bounding box center [282, 14] width 25 height 11
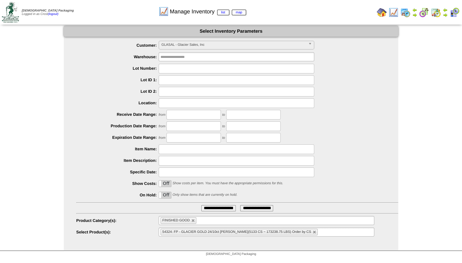
click at [187, 45] on span "GLASAL - Glacier Sales, Inc" at bounding box center [233, 44] width 144 height 7
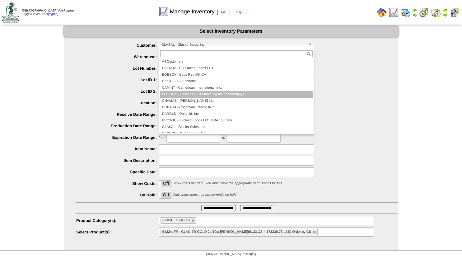
click at [198, 95] on li "FOOGUY - Cascade Fruit Marketing Inc dba foodguys" at bounding box center [236, 94] width 152 height 7
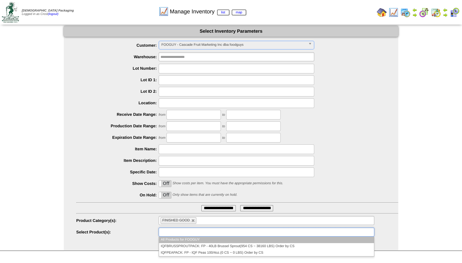
click at [184, 234] on input "text" at bounding box center [180, 232] width 40 height 8
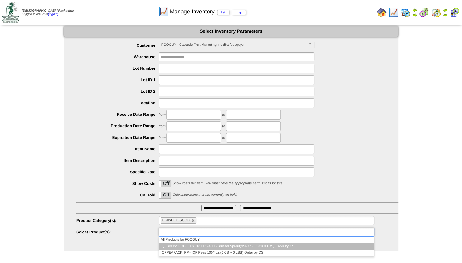
click at [194, 248] on li "IQFBRUSSPROUTPACK: FP - 40LB Brussel Sprout(954 CS ~ 38160 LBS) Order by CS" at bounding box center [266, 246] width 215 height 7
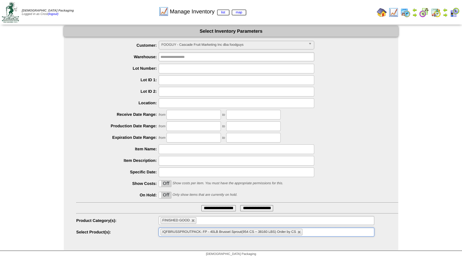
click at [215, 206] on input "**********" at bounding box center [218, 208] width 35 height 6
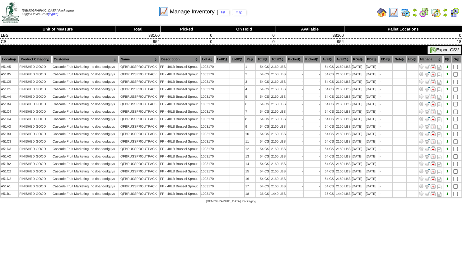
click at [444, 14] on img at bounding box center [444, 14] width 5 height 5
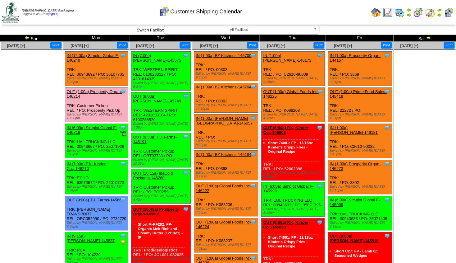
click at [158, 94] on link "OUT (8:00a) [PERSON_NAME]-145749" at bounding box center [157, 98] width 48 height 9
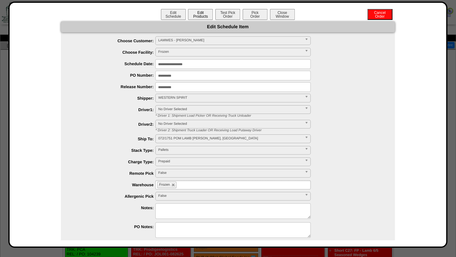
click at [202, 14] on button "Edit Products" at bounding box center [200, 14] width 25 height 11
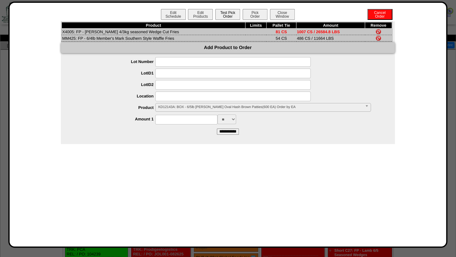
click at [222, 14] on button "Test Pick Order" at bounding box center [227, 14] width 25 height 11
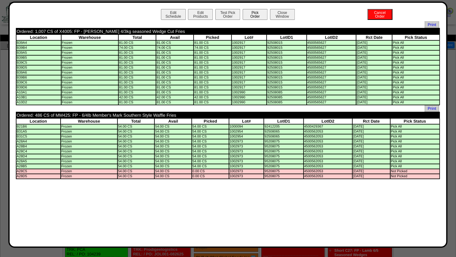
click at [253, 13] on button "Pick Order" at bounding box center [255, 14] width 25 height 11
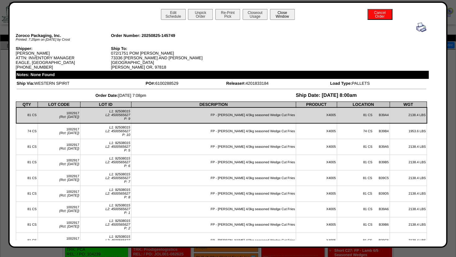
click at [278, 16] on button "Close Window" at bounding box center [282, 14] width 25 height 11
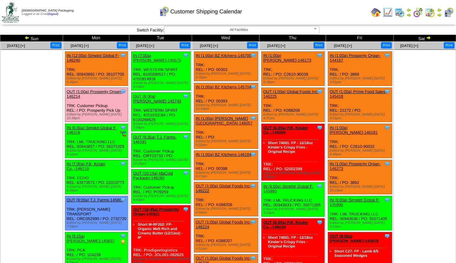
click at [391, 13] on img at bounding box center [388, 12] width 10 height 10
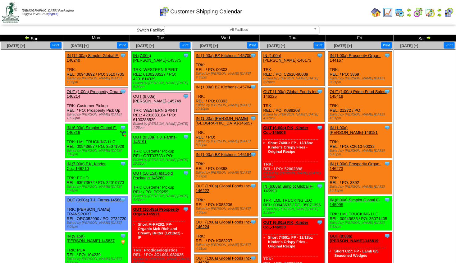
click at [165, 135] on link "OUT (9:30a) T.J. Farms-146191" at bounding box center [155, 139] width 44 height 9
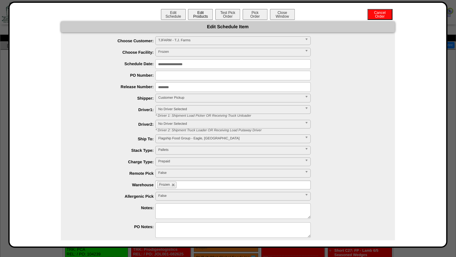
click at [193, 20] on button "Edit Products" at bounding box center [200, 14] width 25 height 11
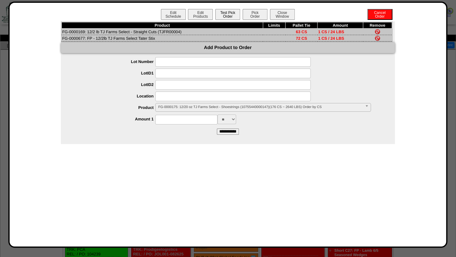
click at [228, 17] on button "Test Pick Order" at bounding box center [227, 14] width 25 height 11
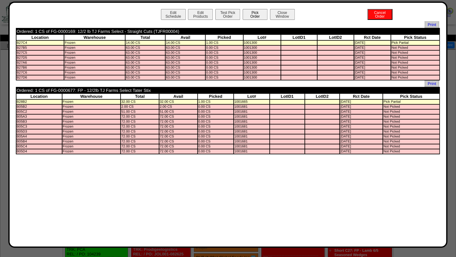
click at [255, 18] on button "Pick Order" at bounding box center [255, 14] width 25 height 11
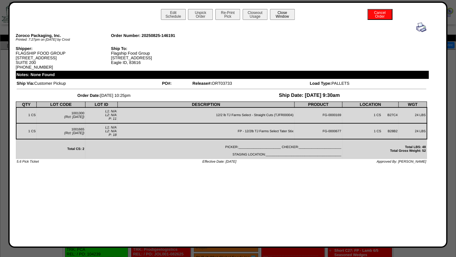
click at [283, 14] on button "Close Window" at bounding box center [282, 14] width 25 height 11
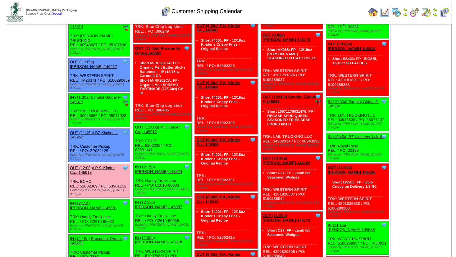
scroll to position [437, 0]
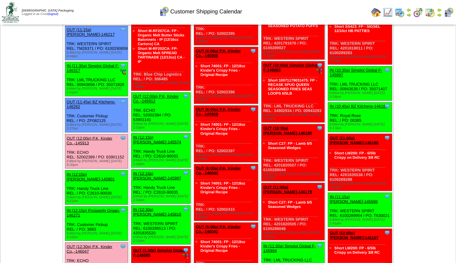
click at [164, 94] on link "OUT (12:00p) P.K, Kinder Co.,-145912" at bounding box center [156, 98] width 46 height 9
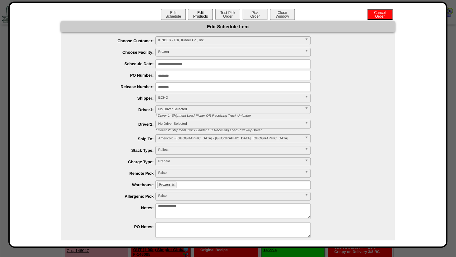
click at [197, 19] on button "Edit Products" at bounding box center [200, 14] width 25 height 11
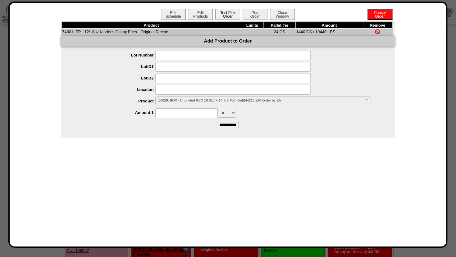
click at [227, 16] on button "Test Pick Order" at bounding box center [227, 14] width 25 height 11
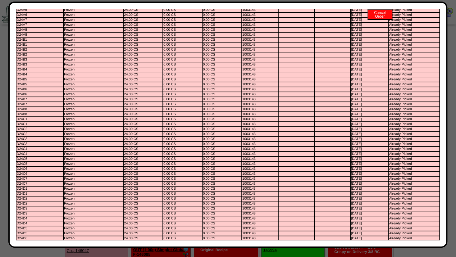
scroll to position [0, 0]
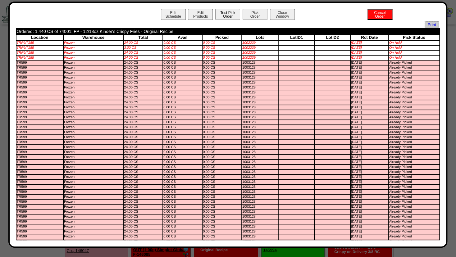
click at [222, 16] on button "Test Pick Order" at bounding box center [227, 14] width 25 height 11
click at [251, 16] on button "Pick Order" at bounding box center [255, 14] width 25 height 11
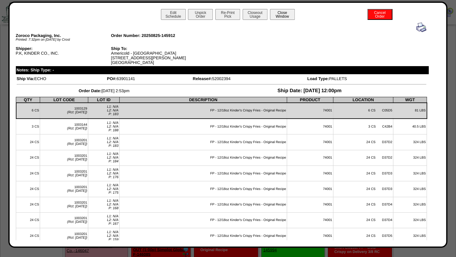
click at [283, 11] on button "Close Window" at bounding box center [282, 14] width 25 height 11
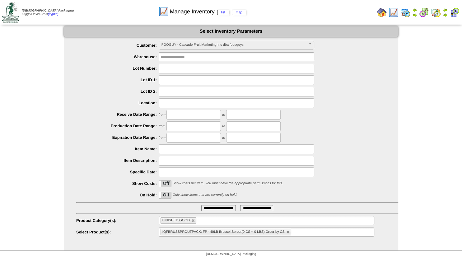
click at [175, 45] on span "FOOGUY - Cascade Fruit Marketing Inc dba foodguys" at bounding box center [233, 44] width 144 height 7
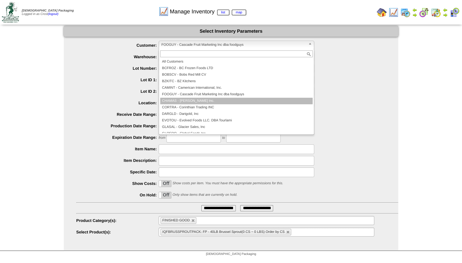
scroll to position [37, 0]
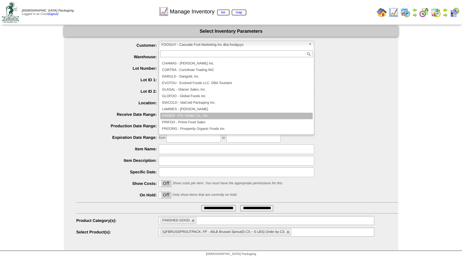
click at [185, 118] on li "KINDER - P.K, Kinder Co., Inc." at bounding box center [236, 116] width 152 height 7
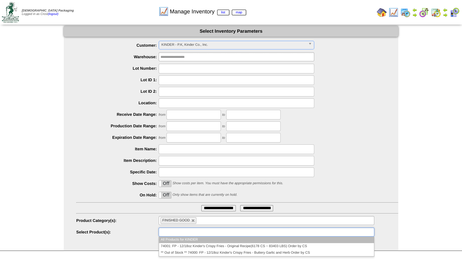
click at [172, 232] on input "text" at bounding box center [180, 232] width 40 height 8
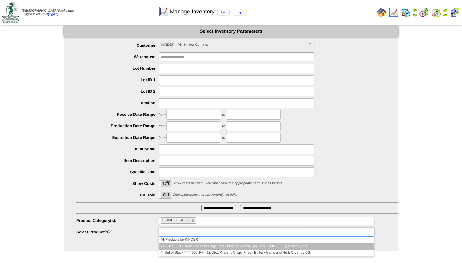
click at [174, 244] on li "74001: FP - 12/18oz Kinder's Crispy Fries - Original Recipe(6178 CS ~ 83403 LBS…" at bounding box center [266, 246] width 215 height 7
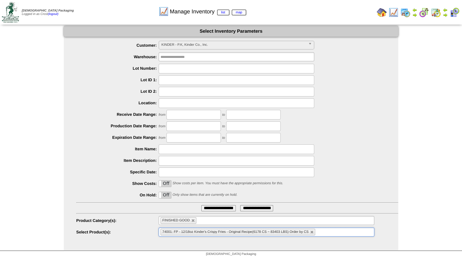
click at [211, 206] on input "**********" at bounding box center [218, 208] width 35 height 6
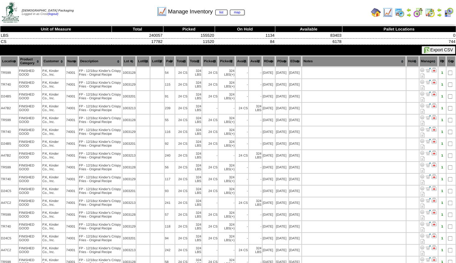
click at [128, 60] on th "Lot #" at bounding box center [130, 61] width 14 height 11
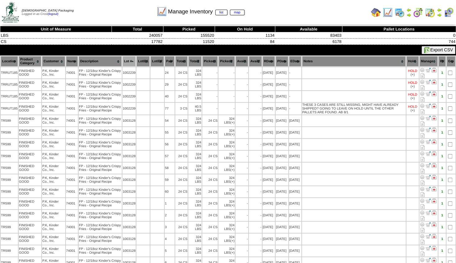
click at [413, 60] on th "Hold" at bounding box center [413, 61] width 12 height 11
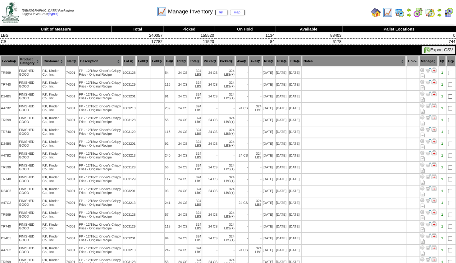
click at [412, 60] on th "Hold" at bounding box center [413, 61] width 12 height 11
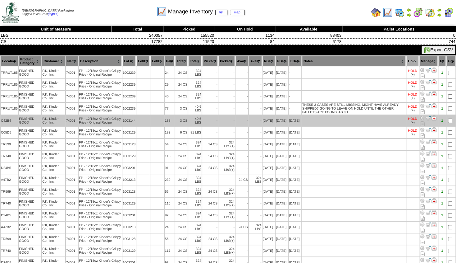
click at [425, 118] on img at bounding box center [422, 117] width 5 height 5
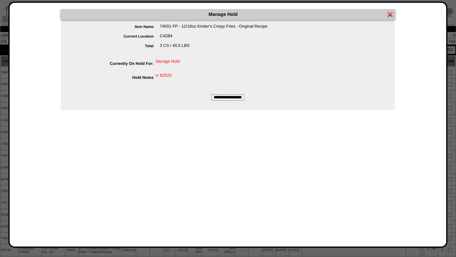
click at [229, 98] on input "**********" at bounding box center [227, 98] width 33 height 6
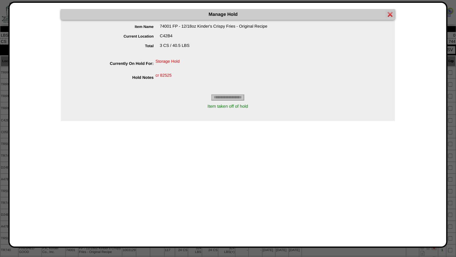
click at [390, 14] on img at bounding box center [390, 14] width 5 height 5
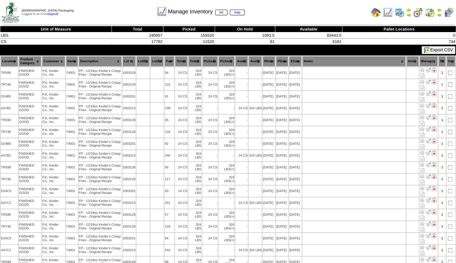
click at [415, 60] on th "Hold" at bounding box center [413, 61] width 12 height 11
click at [412, 62] on th "Hold" at bounding box center [413, 61] width 12 height 11
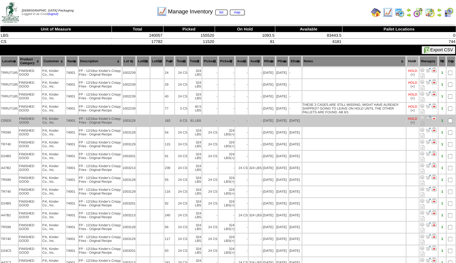
click at [425, 120] on img at bounding box center [422, 117] width 5 height 5
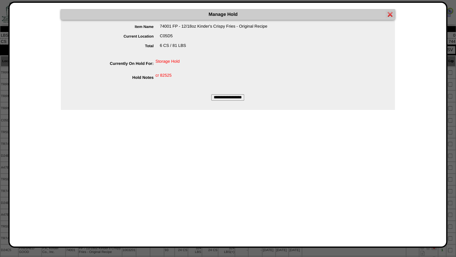
click at [231, 96] on input "**********" at bounding box center [227, 98] width 33 height 6
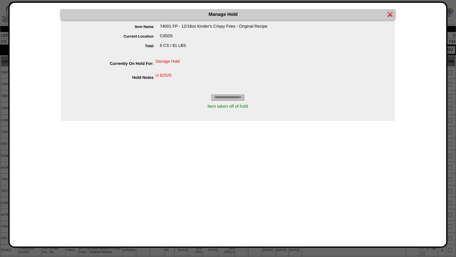
click at [390, 14] on img at bounding box center [390, 14] width 5 height 5
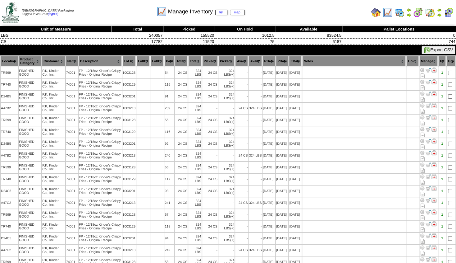
click at [179, 61] on th "Total1" at bounding box center [181, 61] width 13 height 11
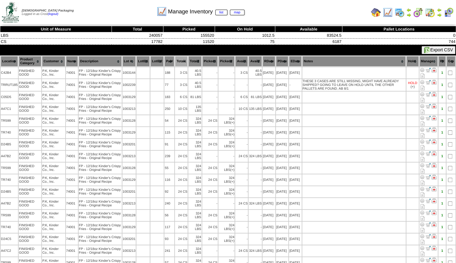
click at [131, 63] on th "Lot #" at bounding box center [130, 61] width 14 height 11
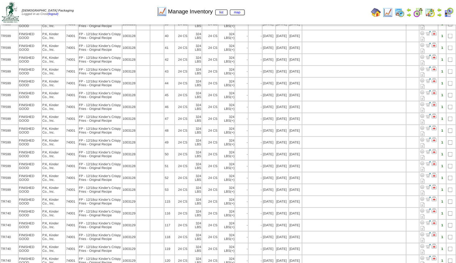
scroll to position [632, 0]
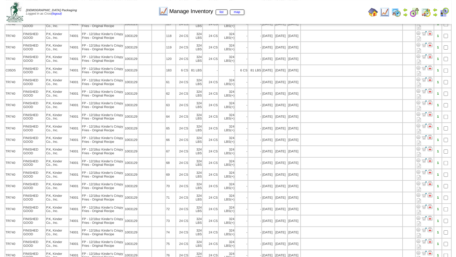
scroll to position [840, 0]
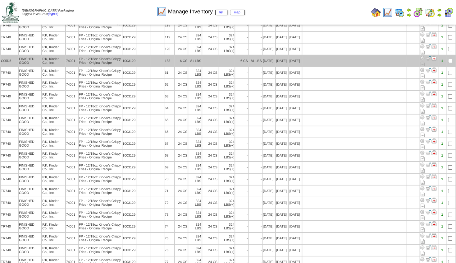
click at [425, 61] on img at bounding box center [422, 58] width 5 height 5
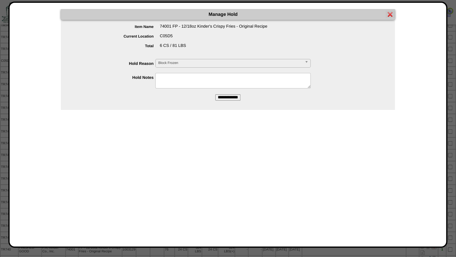
click at [175, 79] on textarea at bounding box center [232, 81] width 155 height 16
type textarea "*********"
click at [220, 96] on input "**********" at bounding box center [227, 98] width 25 height 6
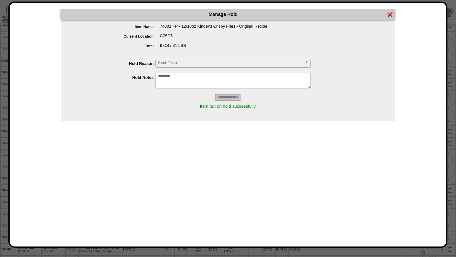
click at [392, 14] on img at bounding box center [390, 14] width 5 height 5
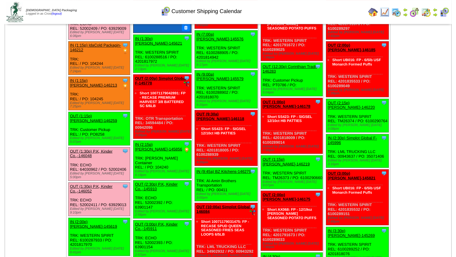
scroll to position [749, 0]
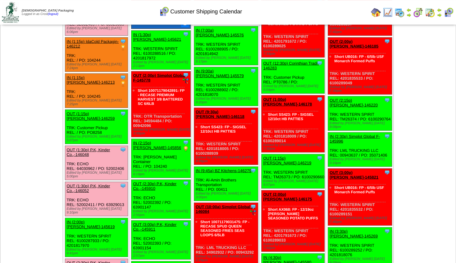
click at [155, 181] on link "OUT (2:30p) P.K, Kinder Co.,-145910" at bounding box center [155, 185] width 44 height 9
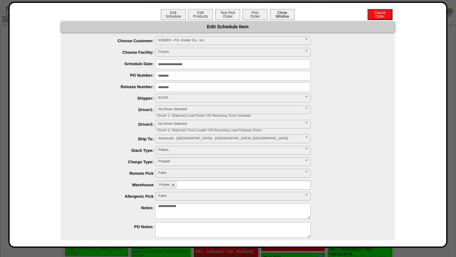
click at [276, 12] on button "Close Window" at bounding box center [282, 14] width 25 height 11
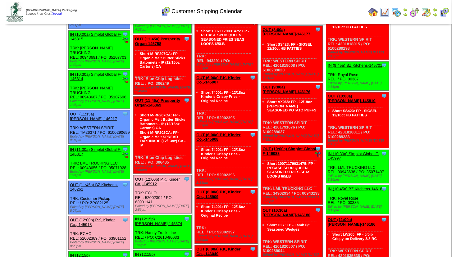
scroll to position [346, 0]
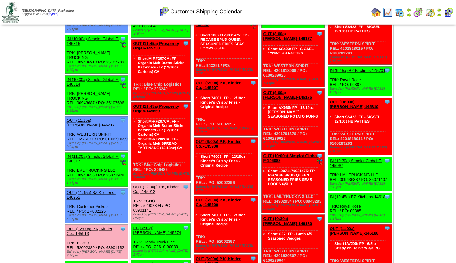
click at [158, 185] on link "OUT (12:00p) P.K, Kinder Co.,-145912" at bounding box center [156, 189] width 46 height 9
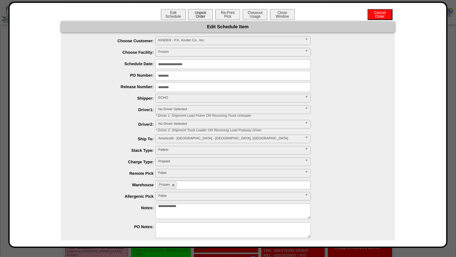
click at [197, 17] on button "Unpick Order" at bounding box center [200, 14] width 25 height 11
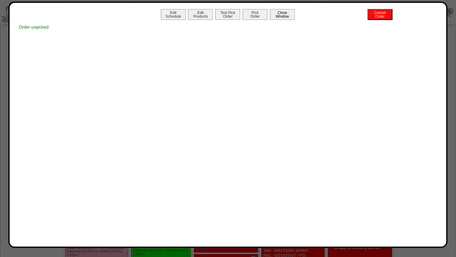
click at [279, 16] on button "Close Window" at bounding box center [282, 14] width 25 height 11
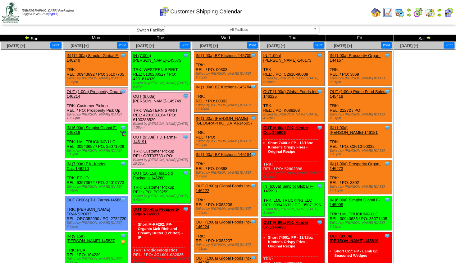
click at [388, 10] on img at bounding box center [388, 12] width 10 height 10
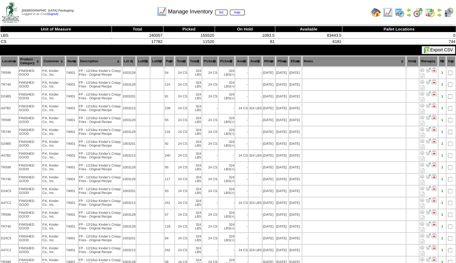
click at [131, 63] on th "Lot #" at bounding box center [130, 61] width 14 height 11
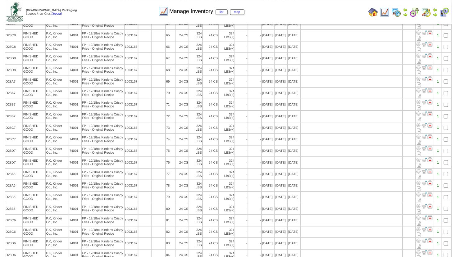
scroll to position [2420, 0]
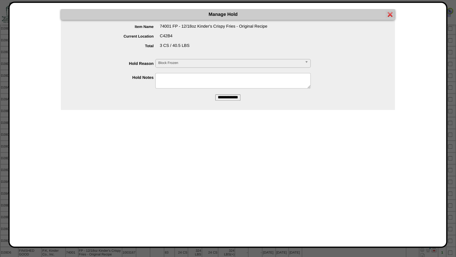
click at [176, 63] on span "Block Frozen" at bounding box center [230, 62] width 144 height 7
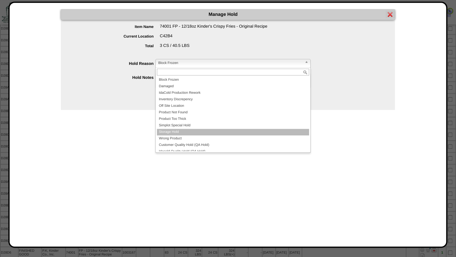
click at [178, 133] on li "Storage Hold" at bounding box center [233, 132] width 152 height 7
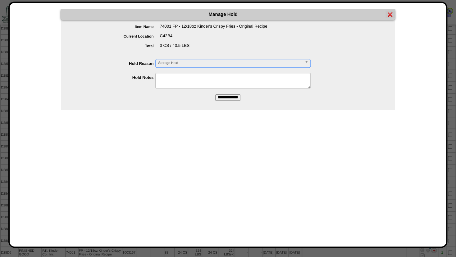
click at [169, 81] on textarea at bounding box center [232, 81] width 155 height 16
type textarea "*********"
click at [220, 99] on input "**********" at bounding box center [227, 98] width 25 height 6
click at [390, 13] on img at bounding box center [390, 14] width 5 height 5
